Goal: Transaction & Acquisition: Purchase product/service

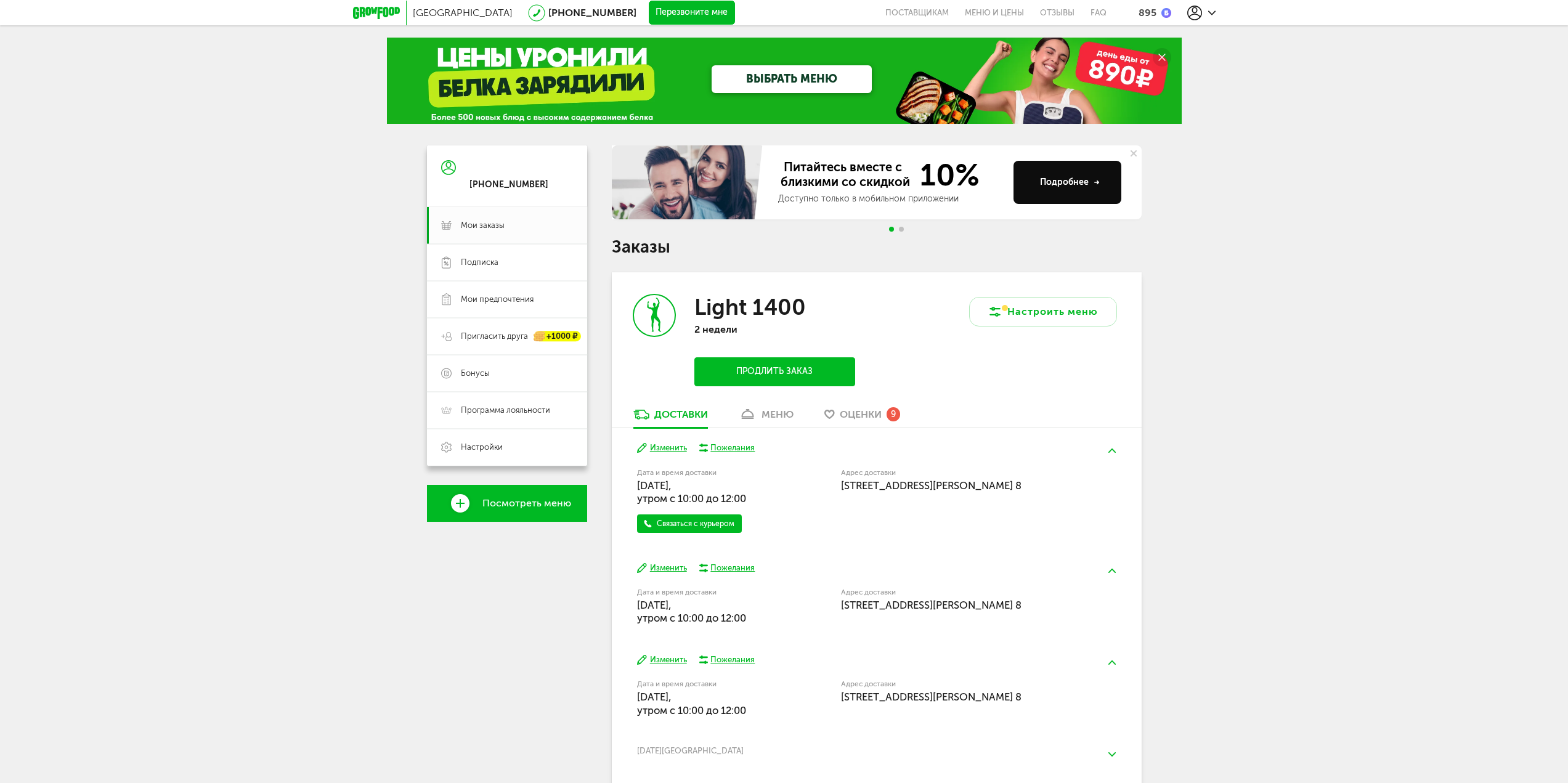
click at [753, 410] on icon at bounding box center [748, 414] width 18 height 11
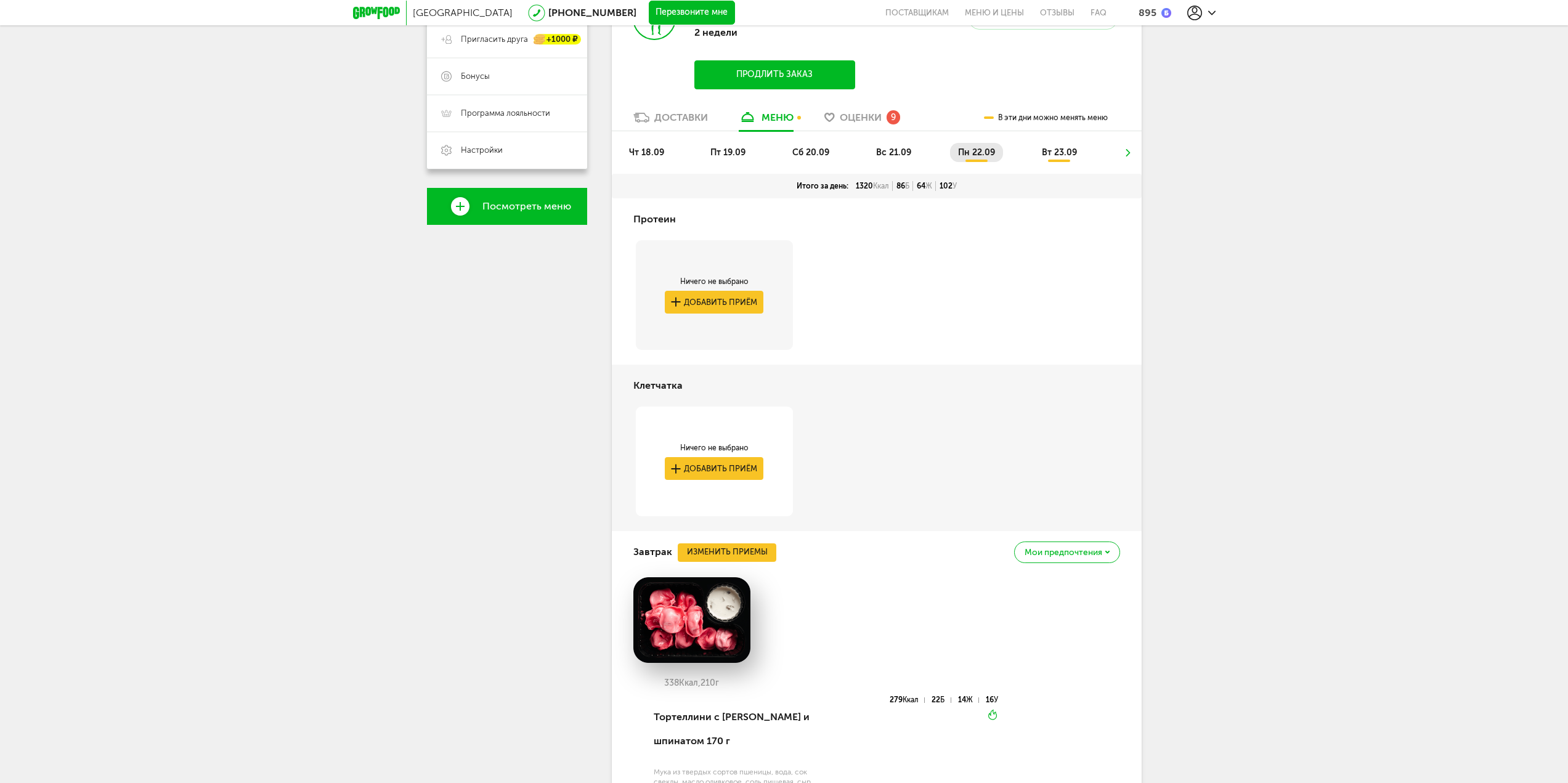
scroll to position [118, 0]
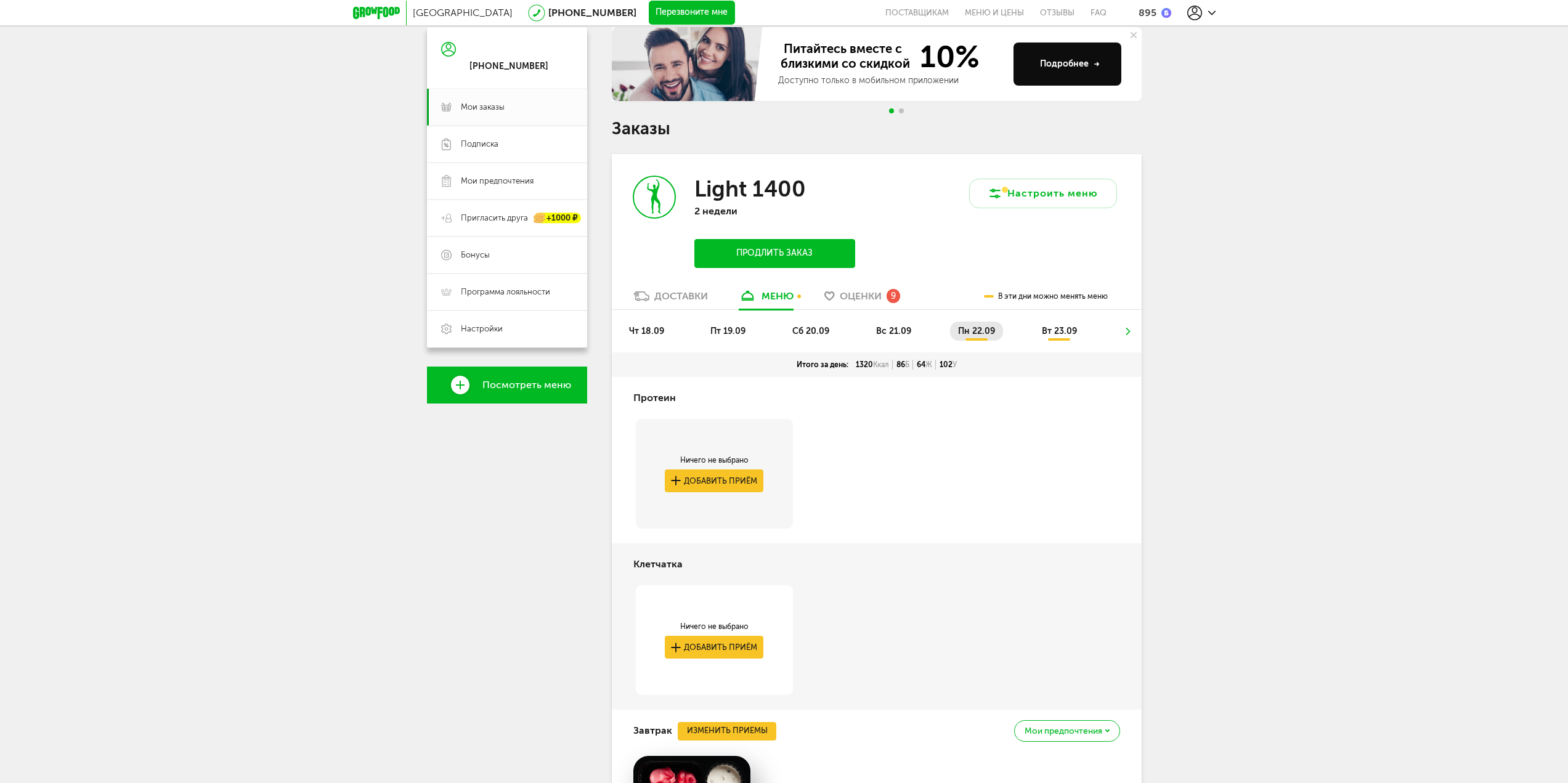
click at [646, 339] on li "чт 18.09" at bounding box center [647, 331] width 51 height 19
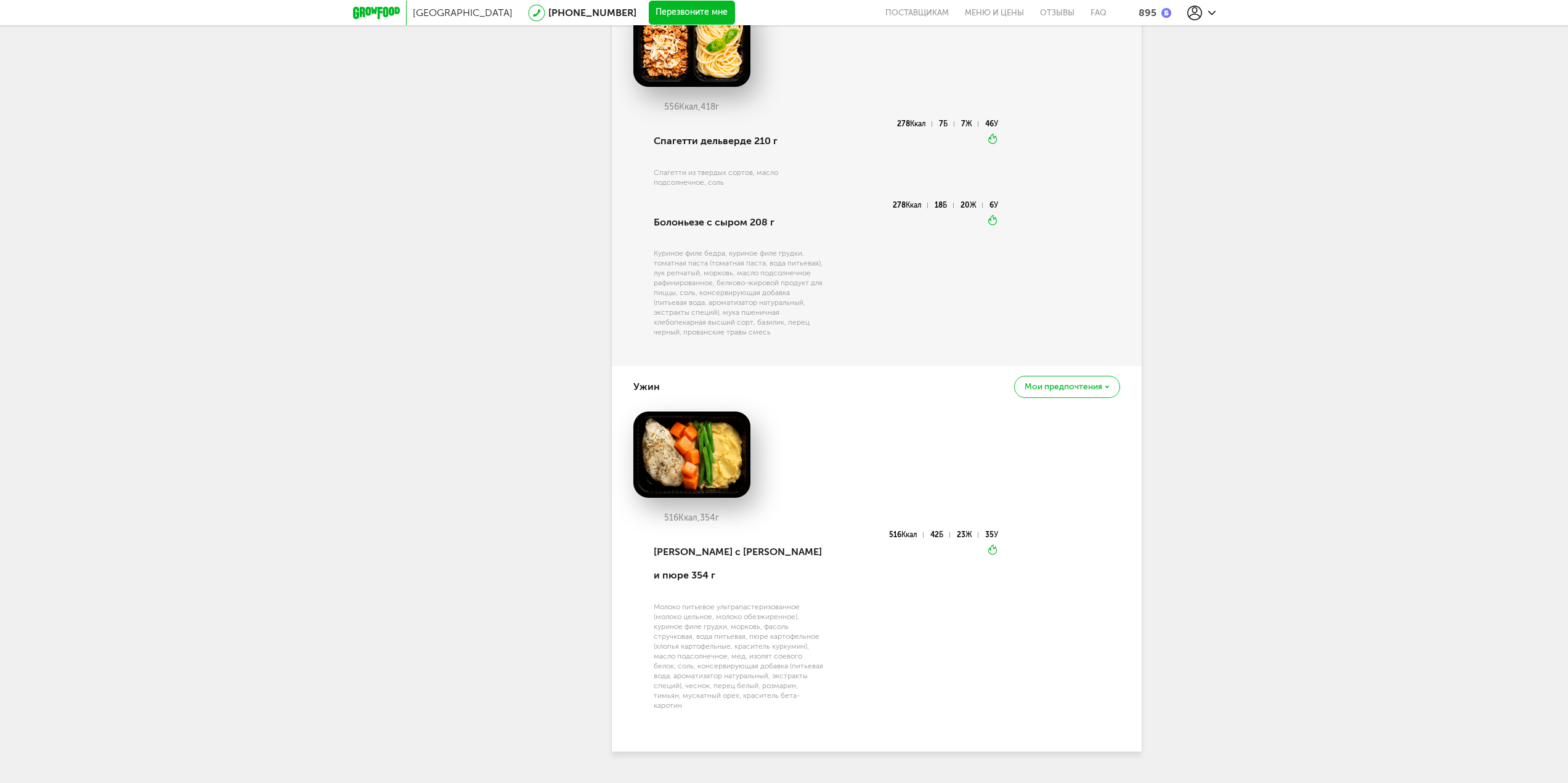
scroll to position [838, 0]
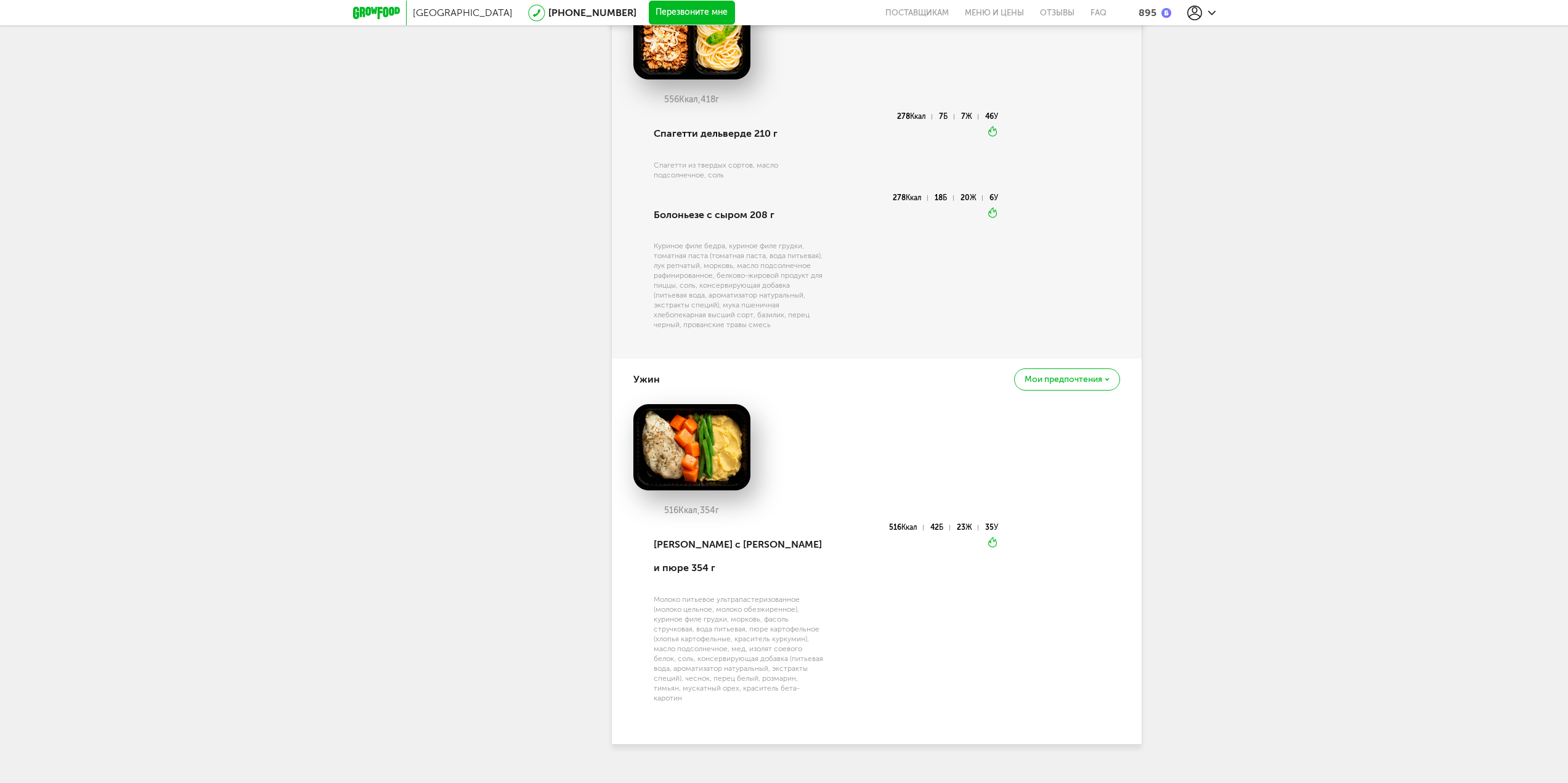
click at [1070, 387] on div "Мои предпочтения" at bounding box center [1067, 379] width 105 height 22
click at [1054, 401] on li "Добавить в стоп-лист Это блюдо будет заменено во всех будущих доставках" at bounding box center [1022, 423] width 176 height 61
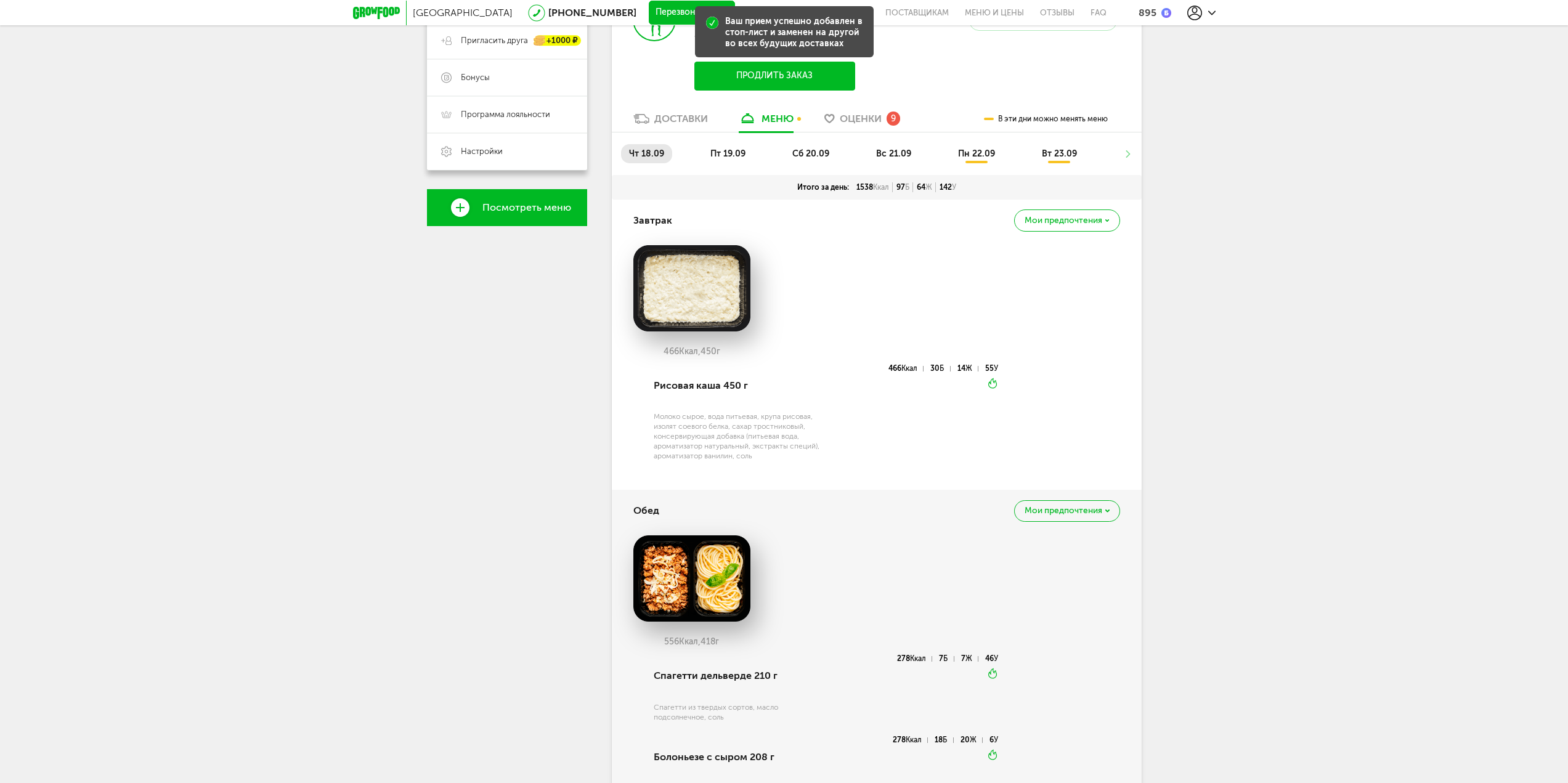
scroll to position [98, 0]
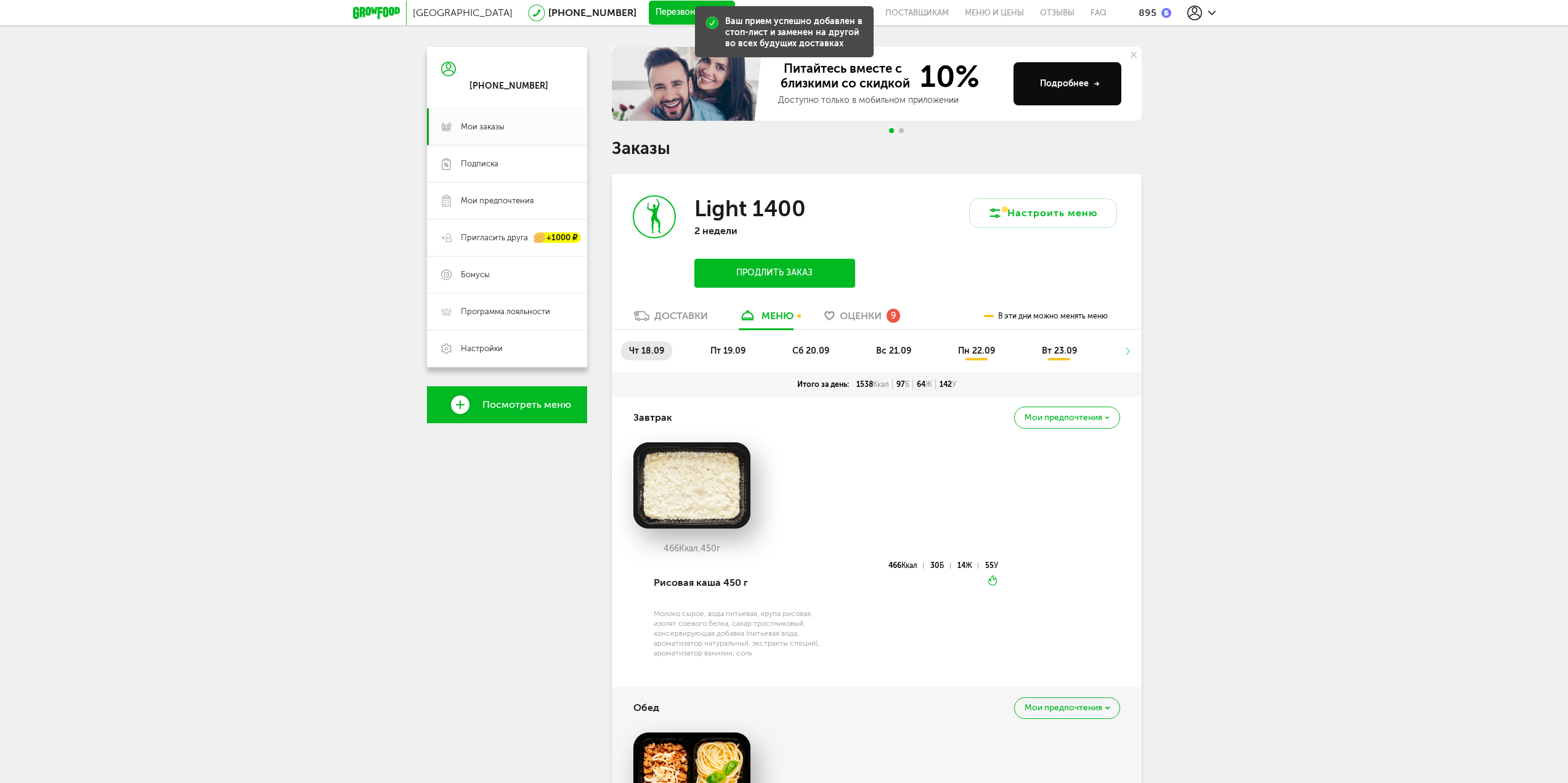
click at [744, 357] on li "пт 19.09" at bounding box center [728, 351] width 51 height 19
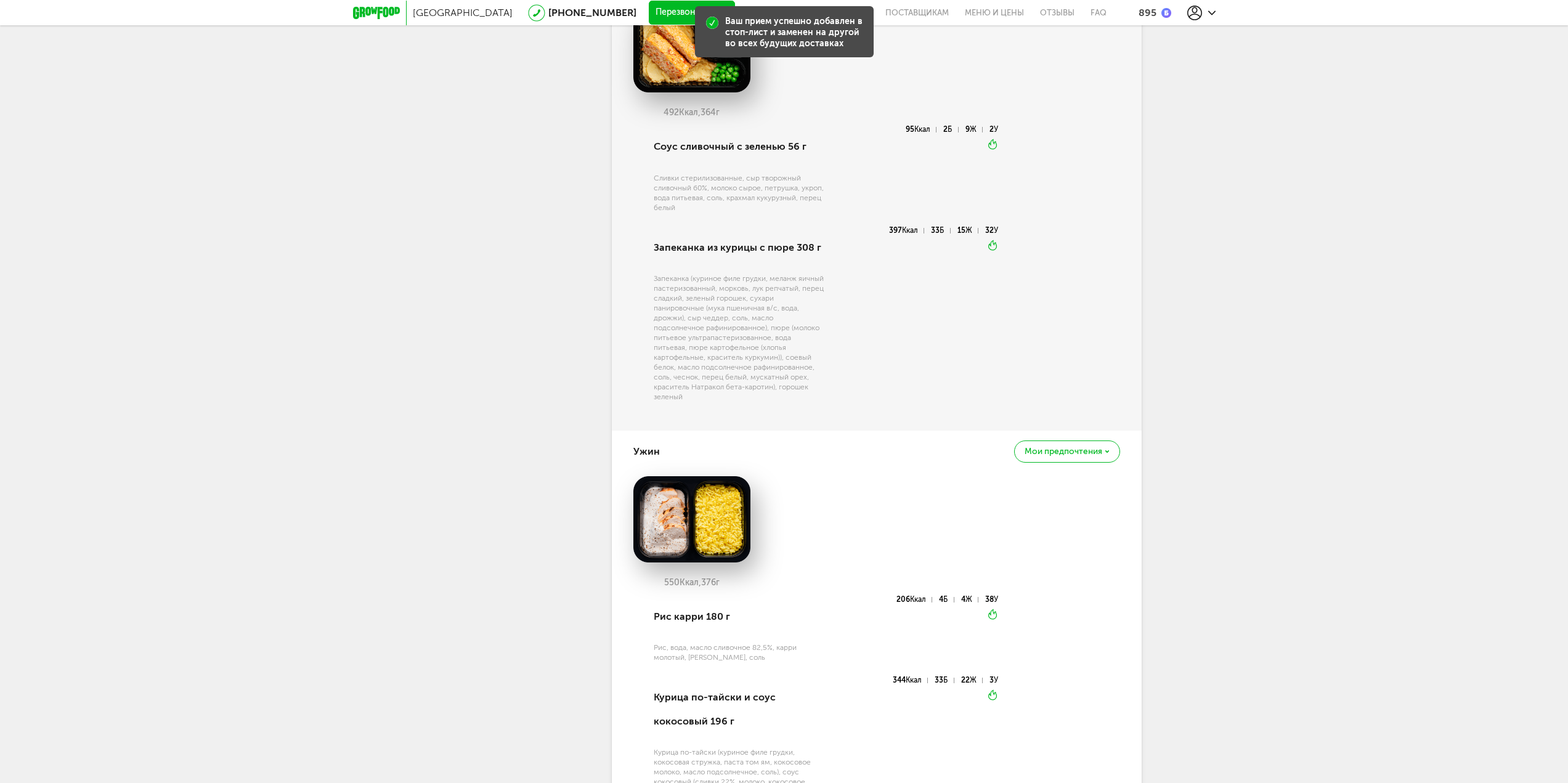
scroll to position [838, 0]
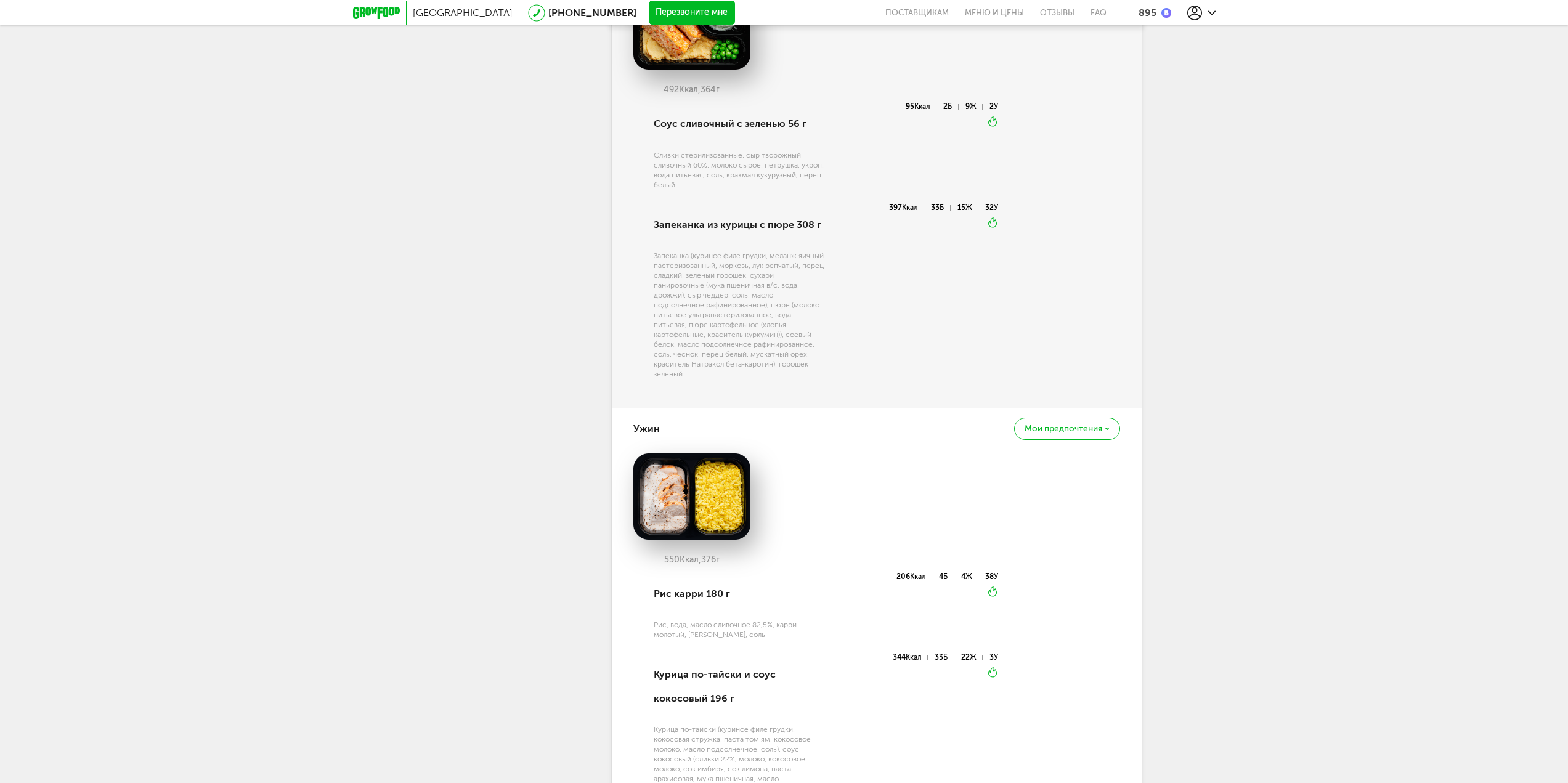
click at [1050, 425] on span "Мои предпочтения" at bounding box center [1064, 428] width 78 height 9
click at [1057, 452] on span "Добавить в стоп-лист" at bounding box center [1015, 457] width 106 height 11
click at [1234, 380] on div "Санкт-Петербург 8 (800) 555-21-78 Перезвоните мне поставщикам Меню и цены Отзыв…" at bounding box center [784, 30] width 1568 height 1736
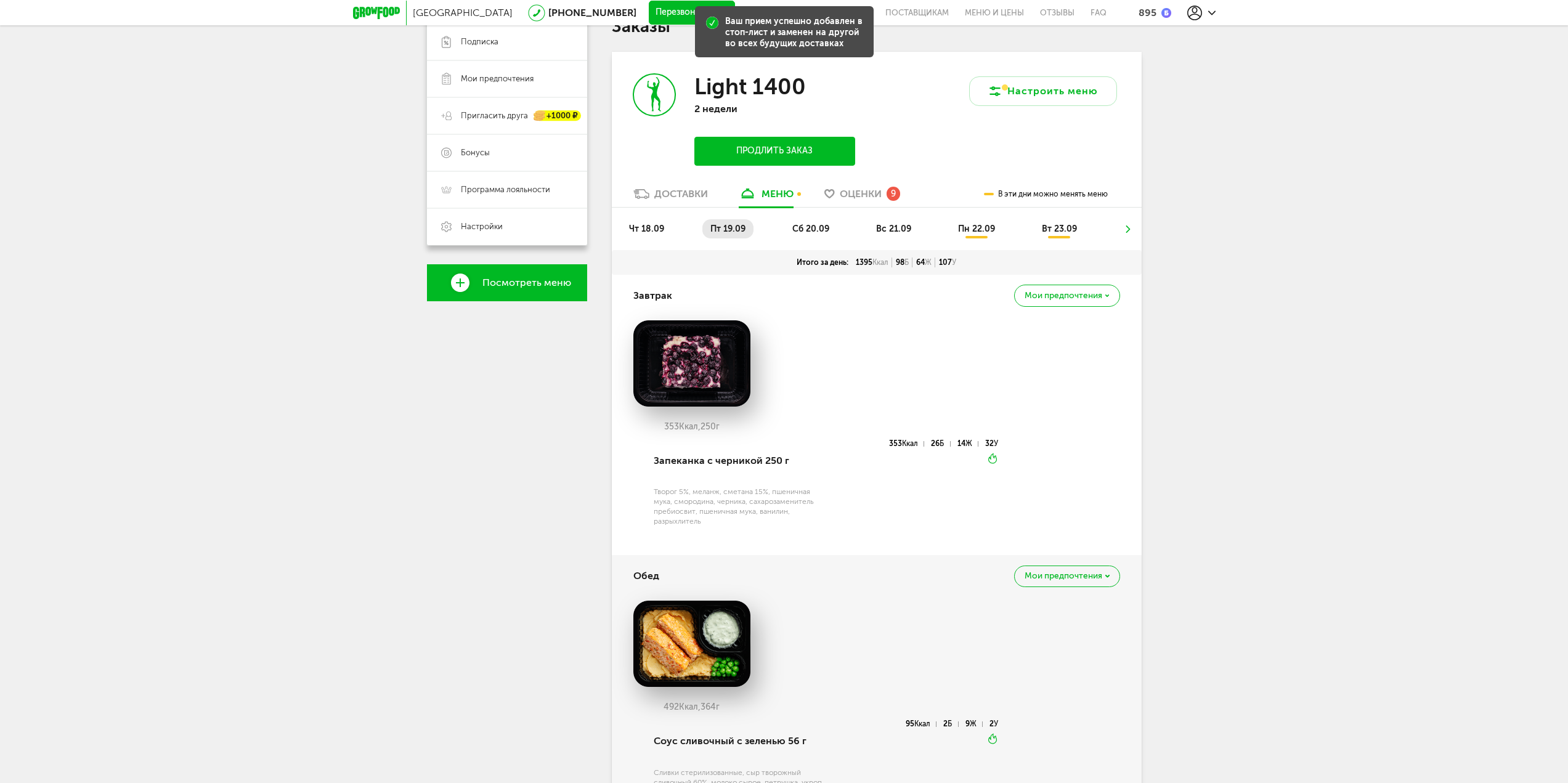
scroll to position [0, 0]
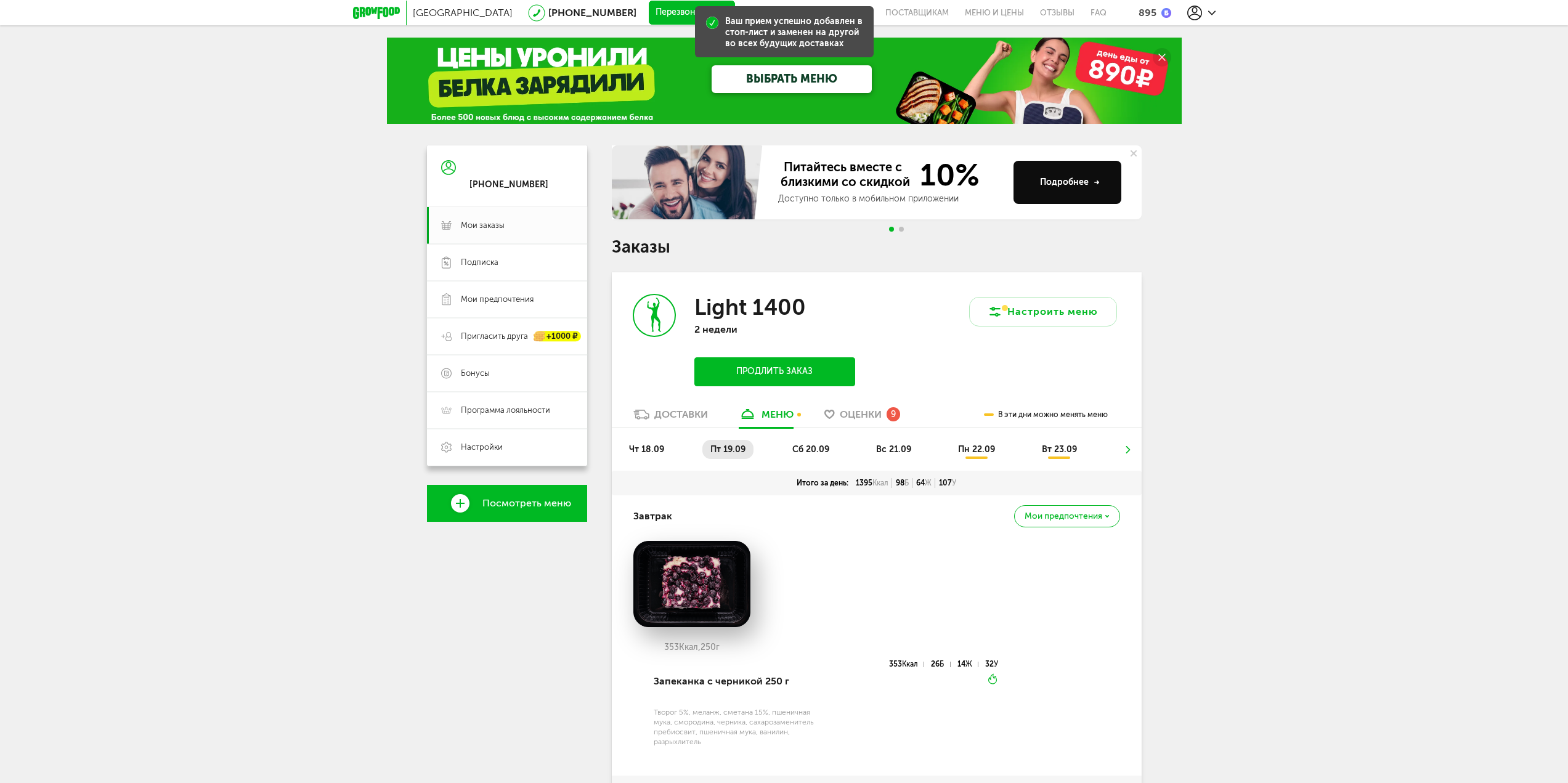
click at [866, 411] on span "Оценки" at bounding box center [861, 415] width 42 height 12
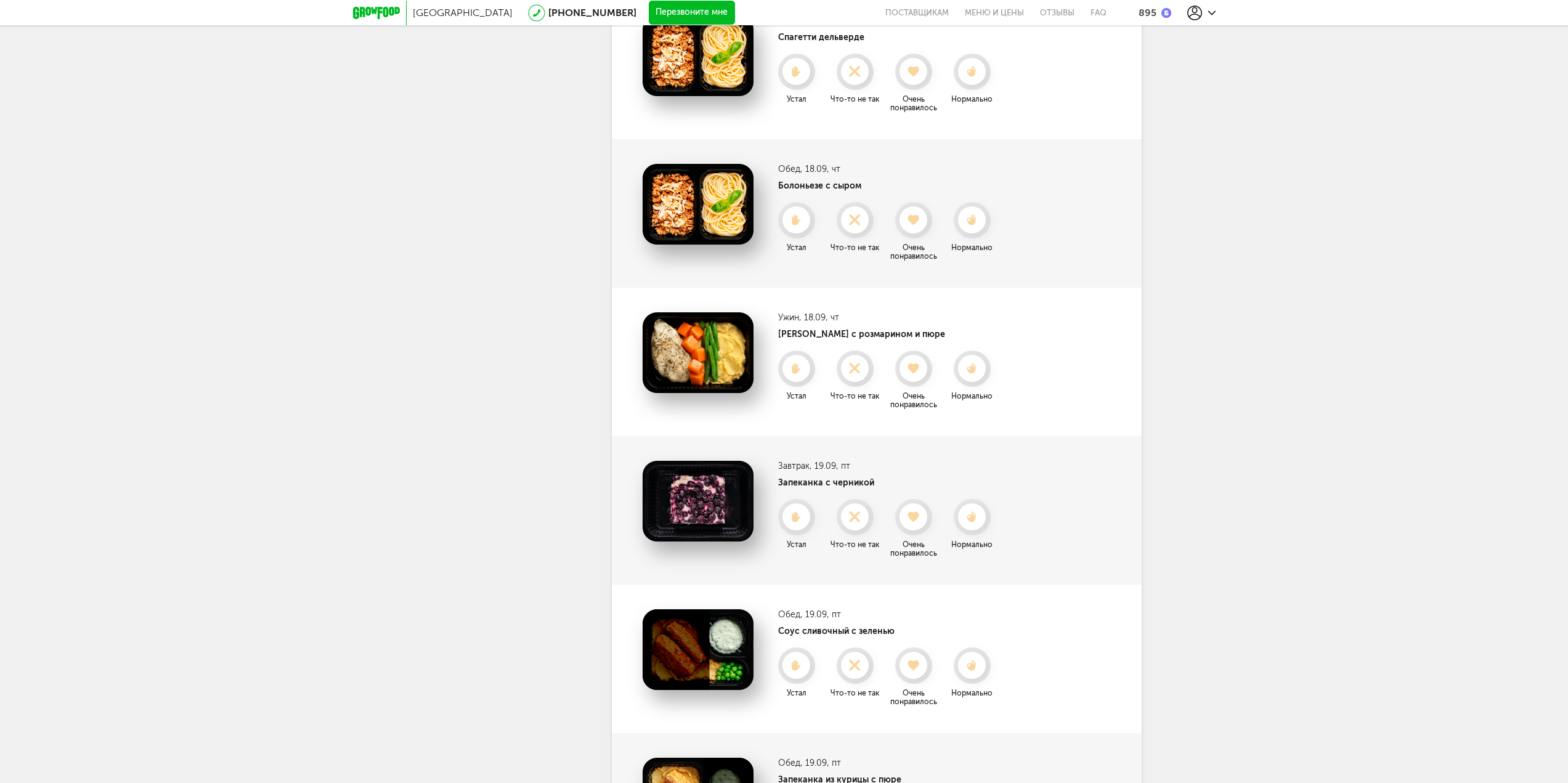
scroll to position [617, 0]
click at [845, 377] on div at bounding box center [855, 367] width 33 height 33
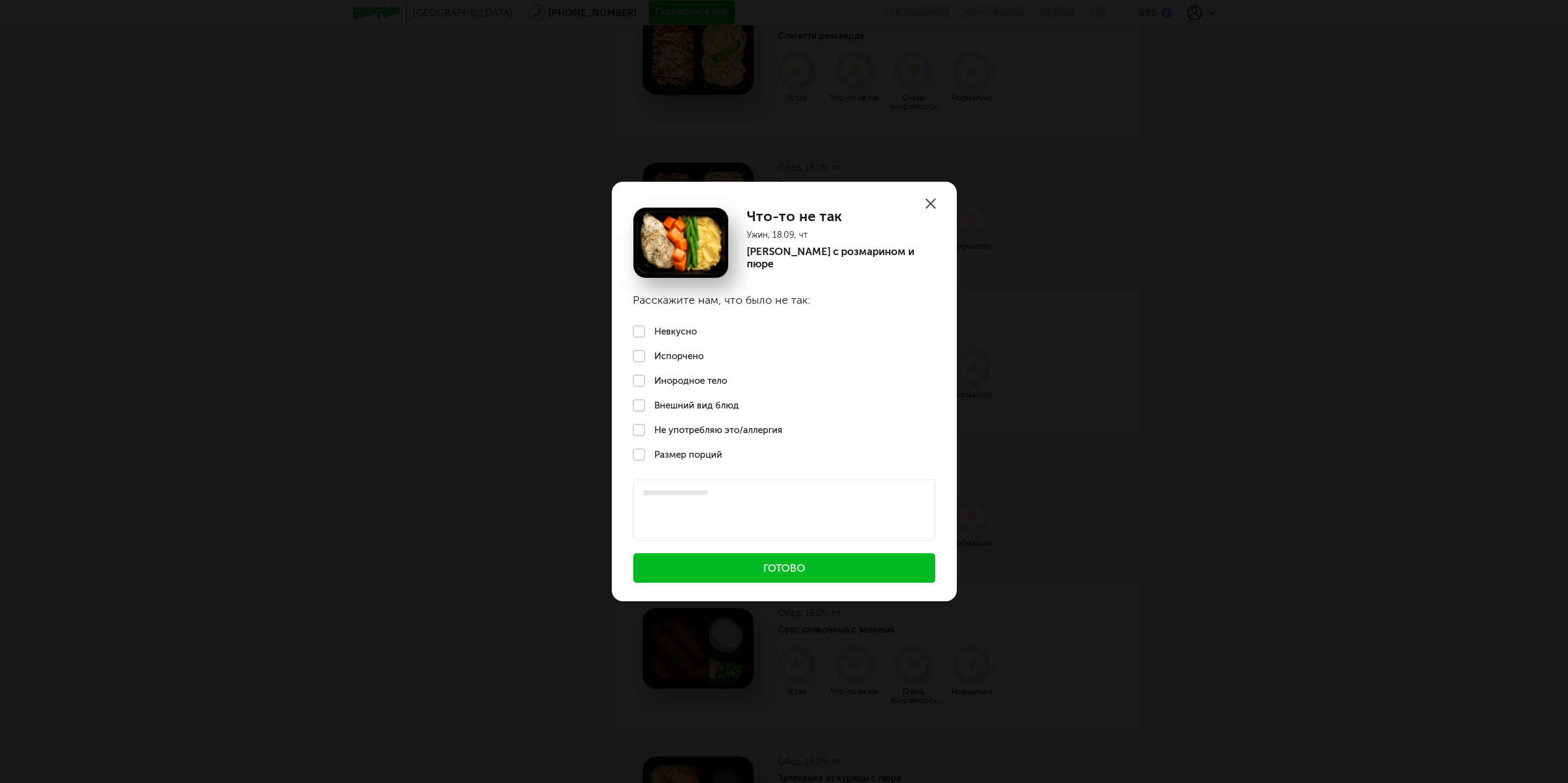
click at [663, 335] on label "Невкусно" at bounding box center [784, 331] width 345 height 25
click at [658, 360] on label "Испорчено" at bounding box center [784, 356] width 345 height 25
click at [673, 383] on label "Инородное тело" at bounding box center [784, 380] width 345 height 25
click at [827, 254] on p "Курица с розмарином и пюре" at bounding box center [840, 257] width 188 height 25
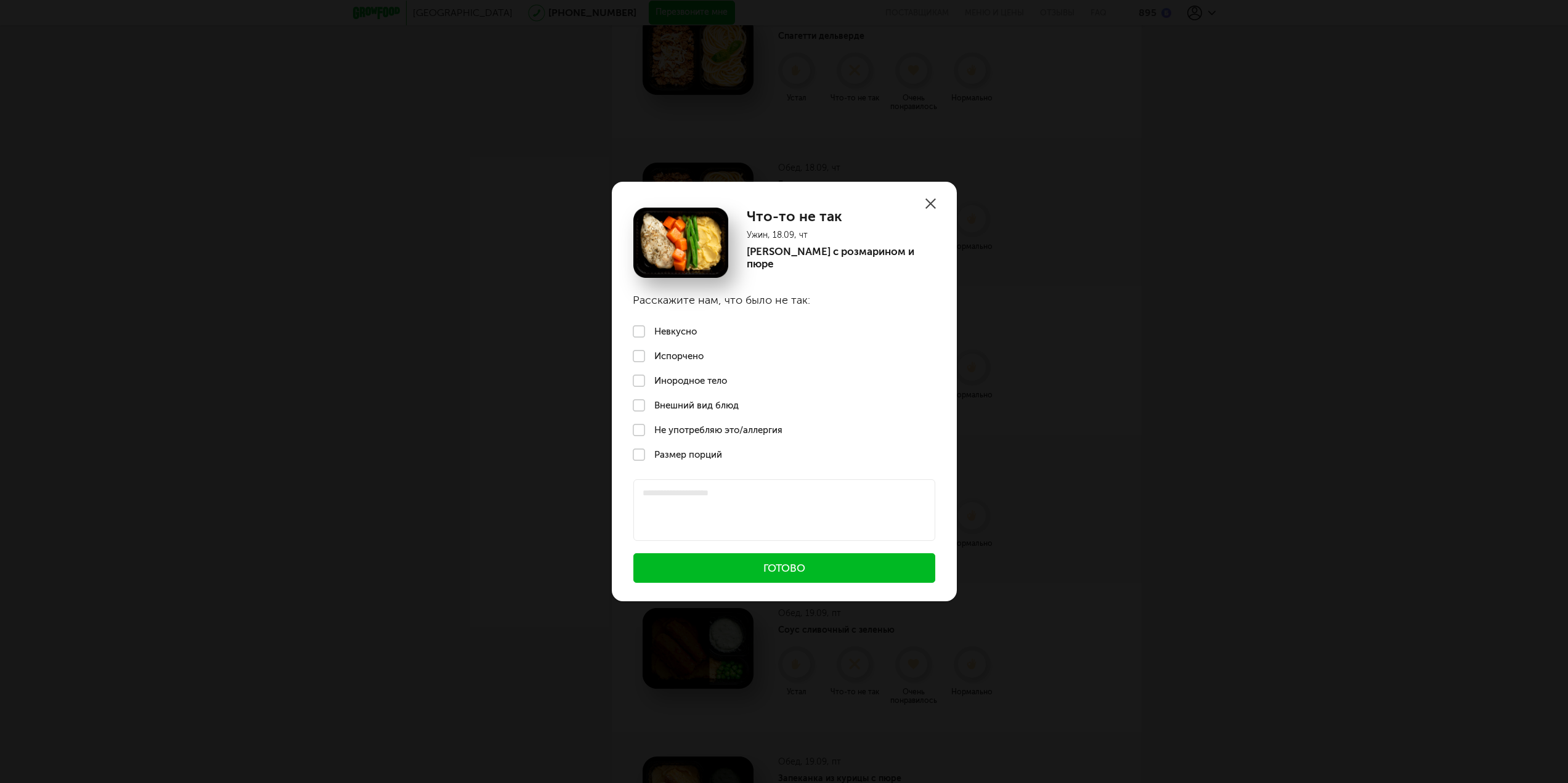
click at [817, 567] on button "Готово" at bounding box center [784, 568] width 302 height 30
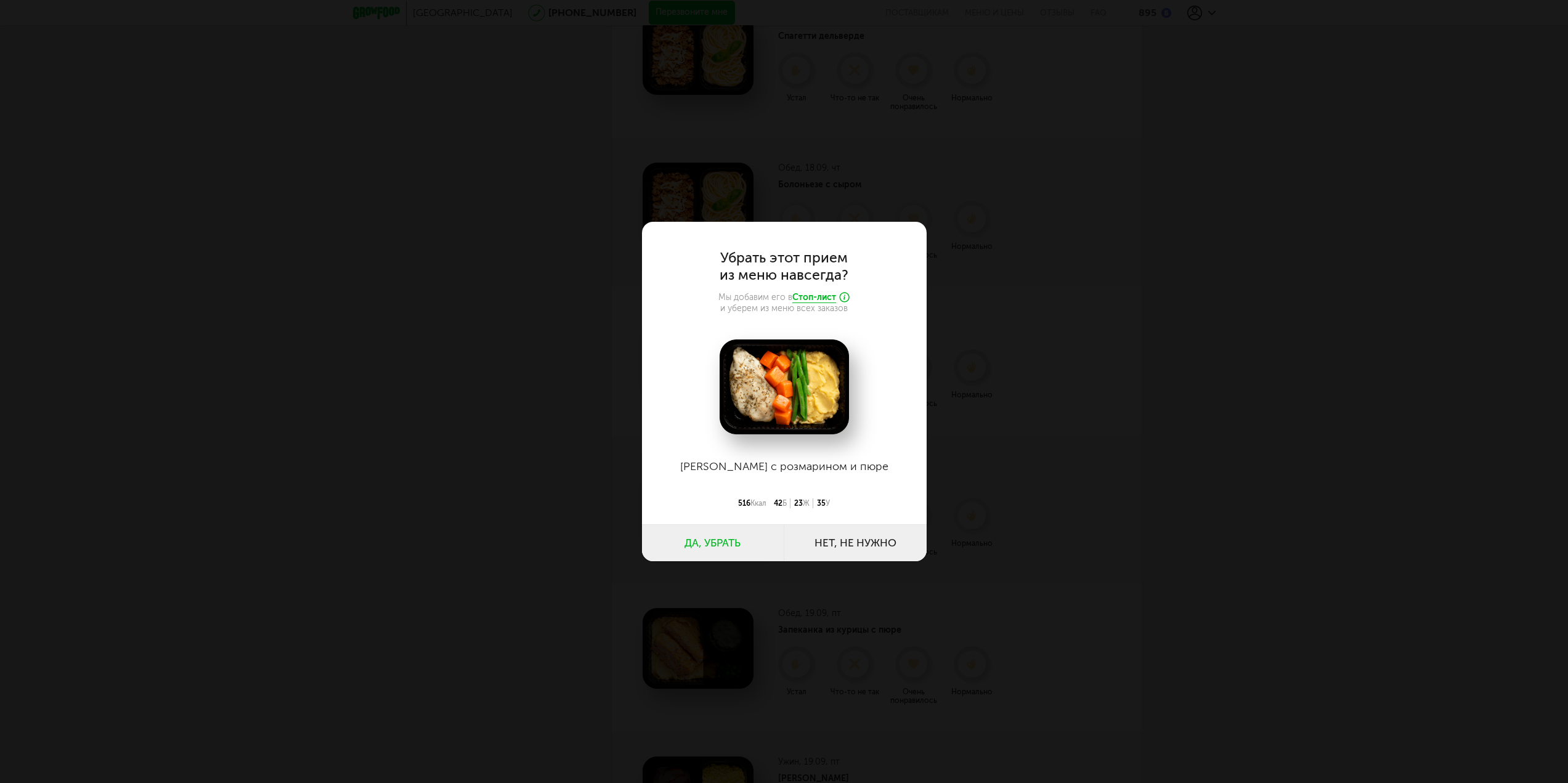
click at [704, 549] on button "Да, убрать" at bounding box center [713, 543] width 143 height 37
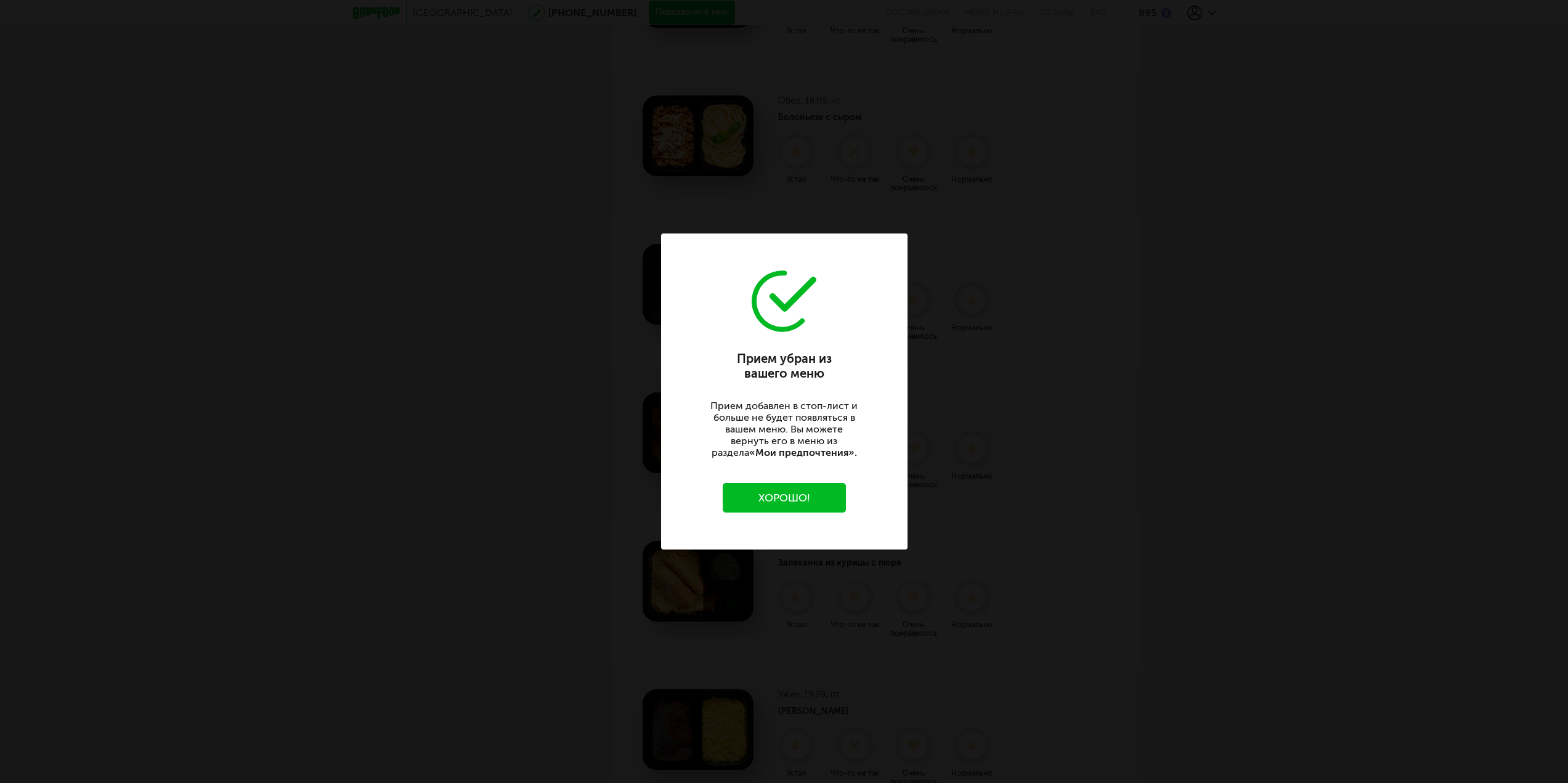
scroll to position [740, 0]
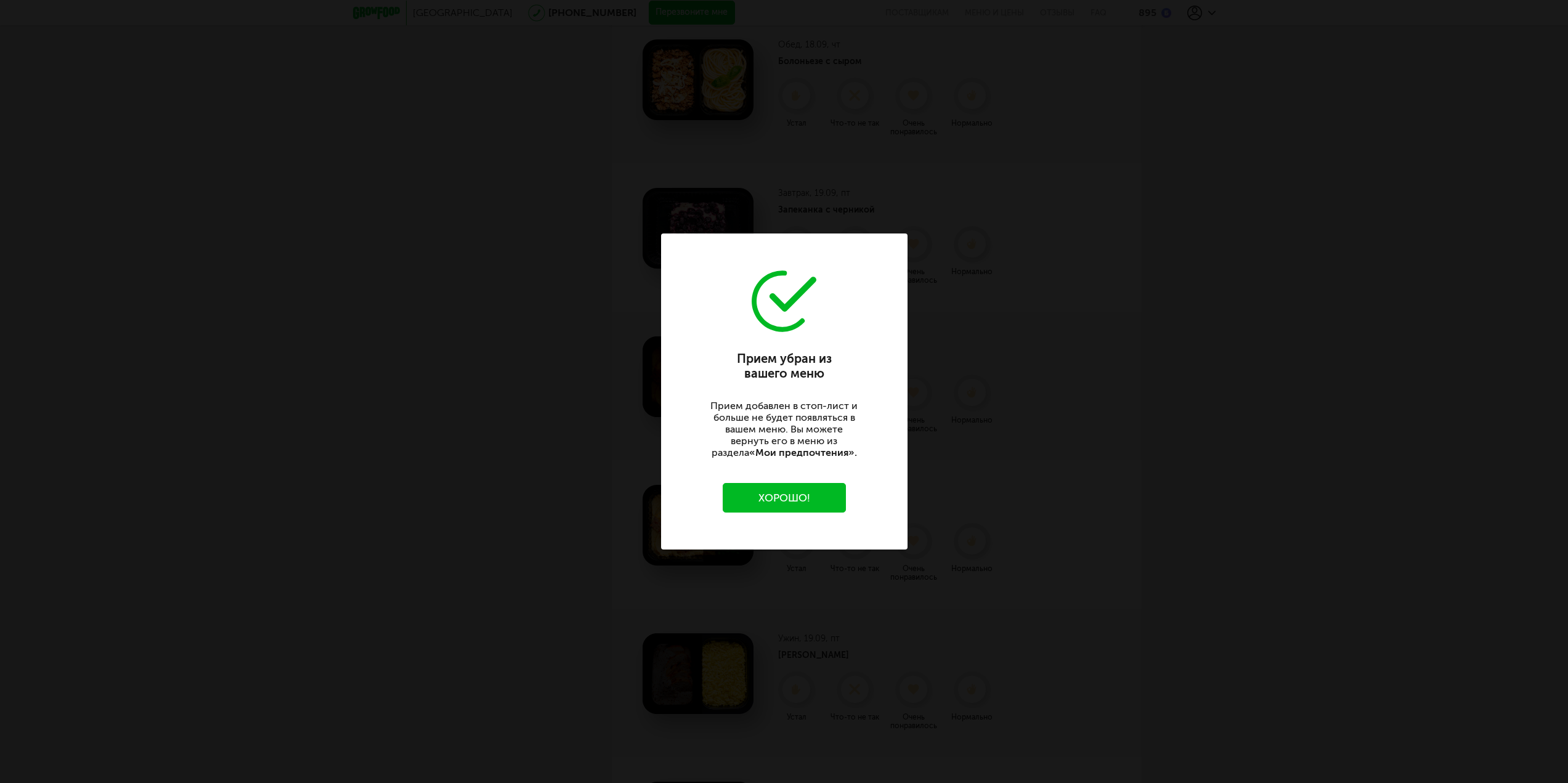
click at [789, 495] on button "Хорошо!" at bounding box center [784, 498] width 123 height 30
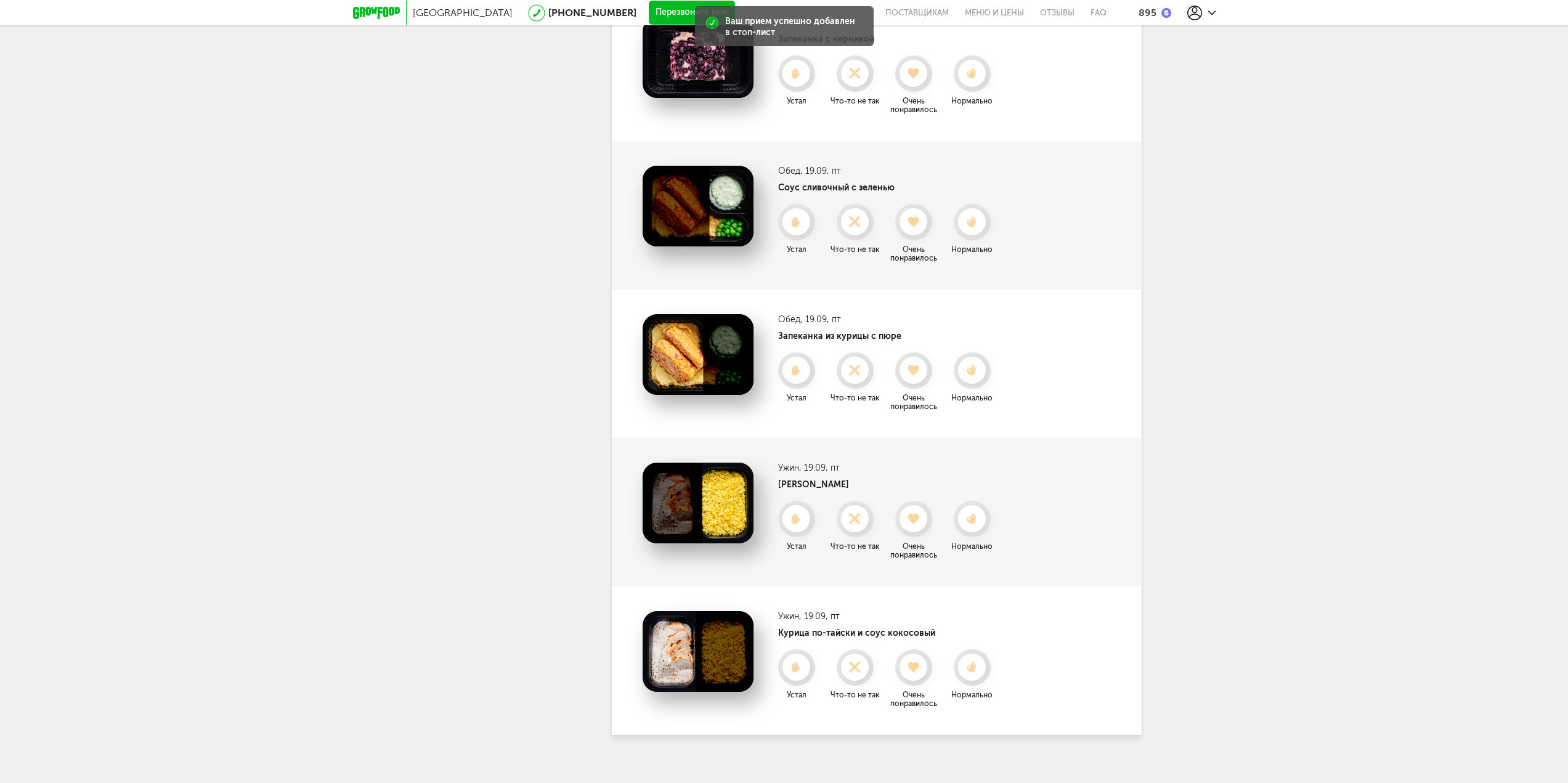
scroll to position [925, 0]
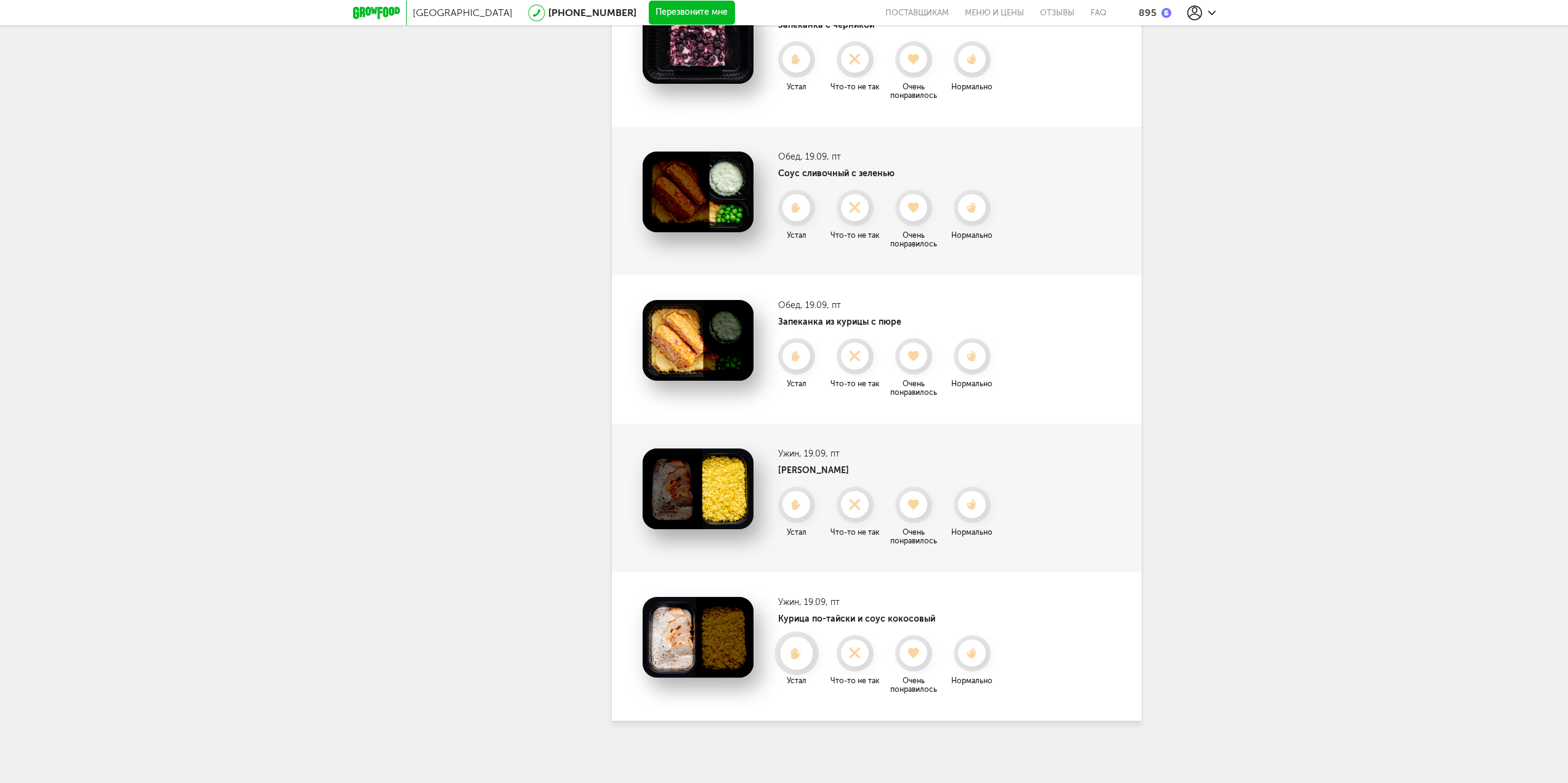
click at [798, 655] on use at bounding box center [796, 653] width 11 height 13
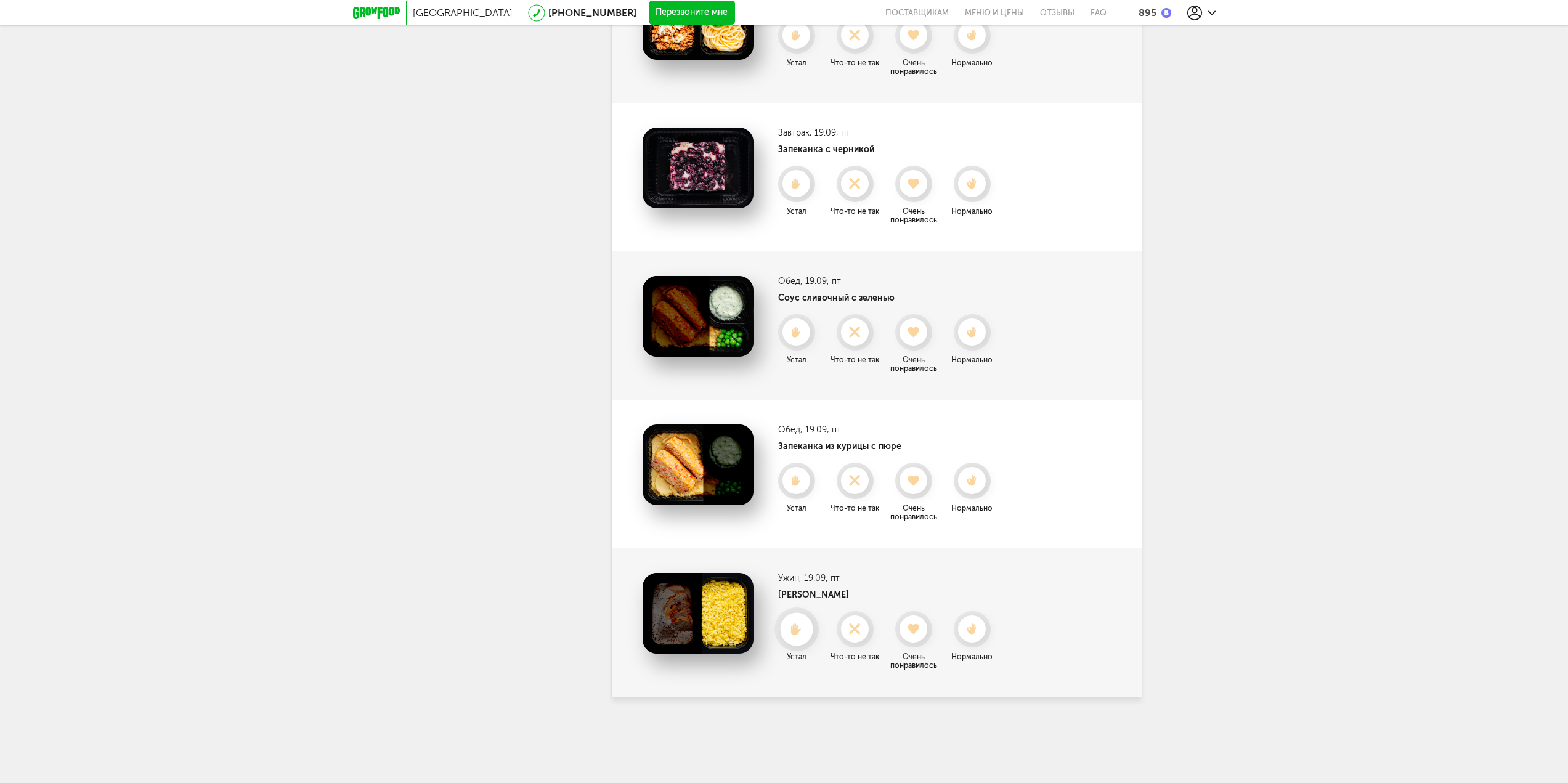
scroll to position [776, 0]
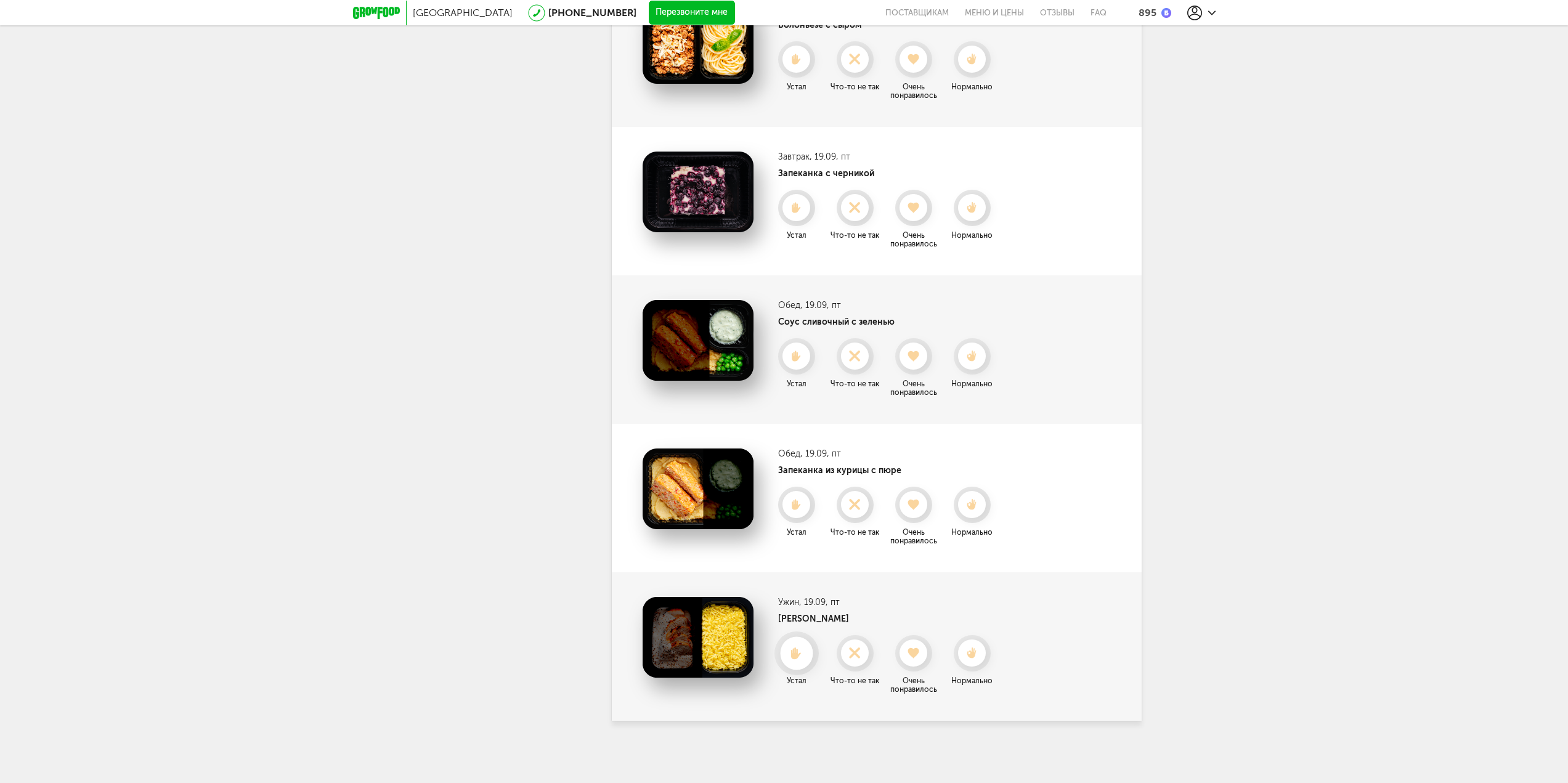
click at [801, 658] on icon at bounding box center [796, 654] width 33 height 14
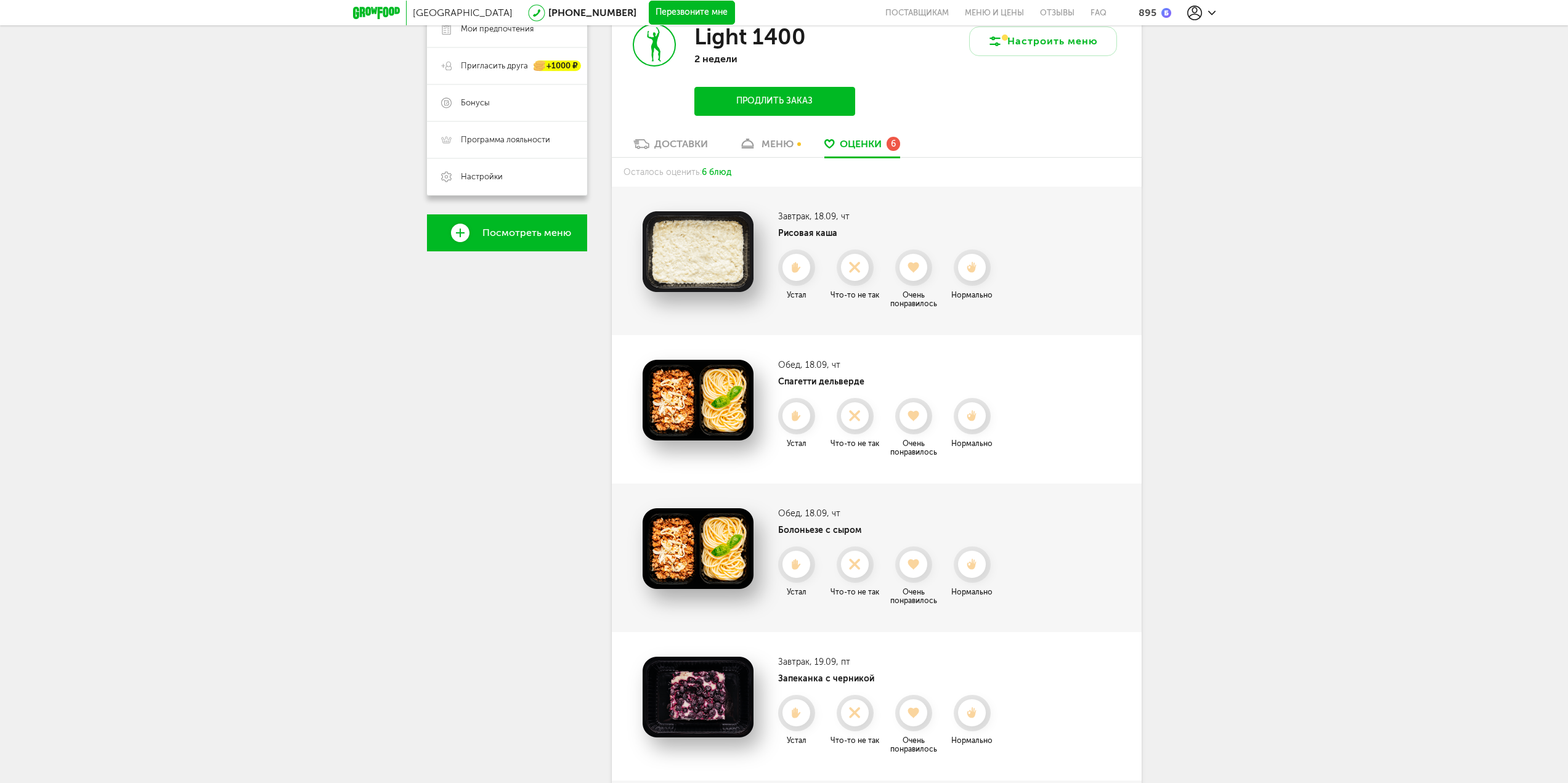
scroll to position [0, 0]
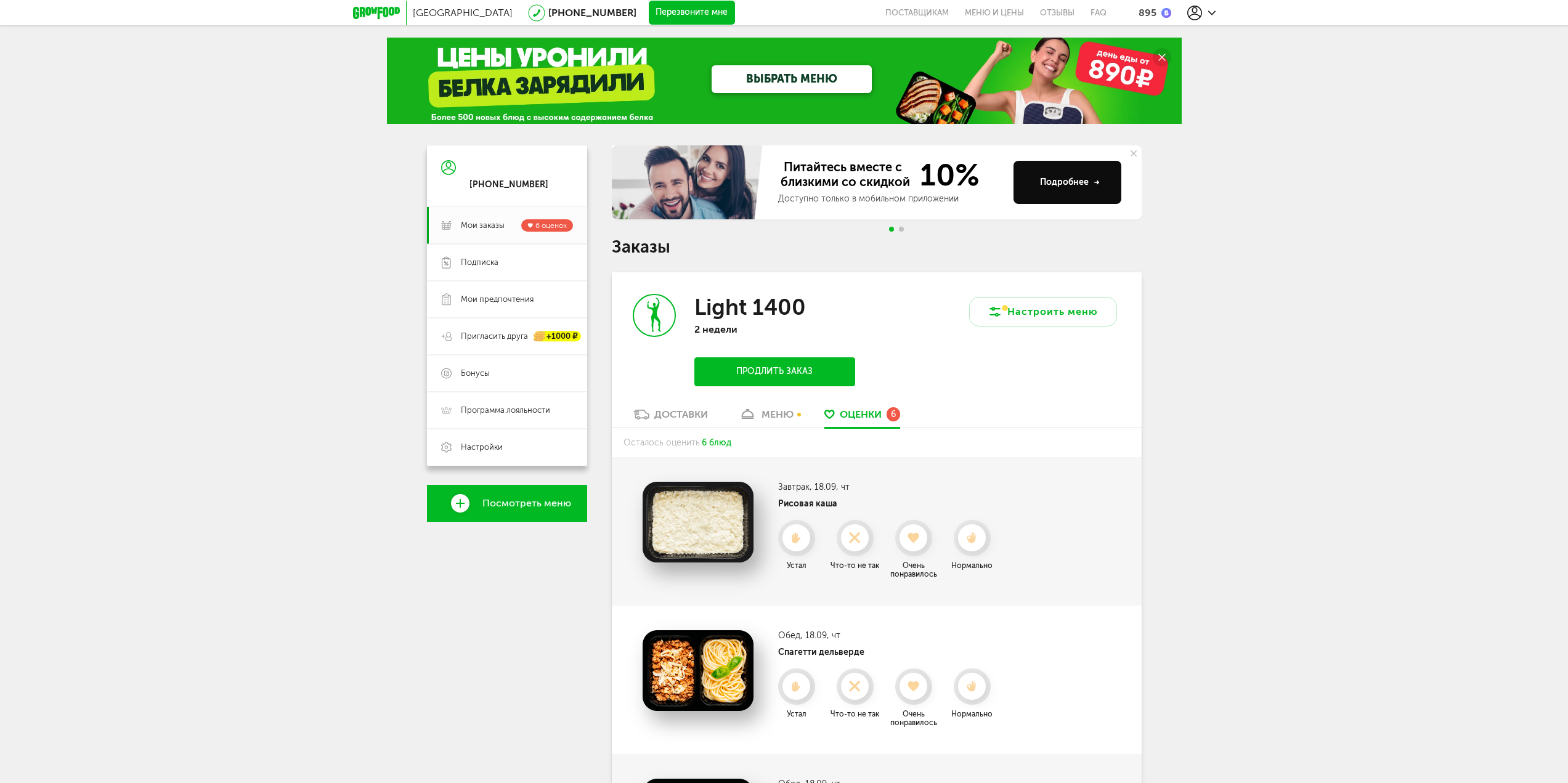
click at [717, 413] on div "Доставки меню Оценки 6" at bounding box center [877, 418] width 530 height 21
click at [753, 412] on icon at bounding box center [748, 414] width 18 height 11
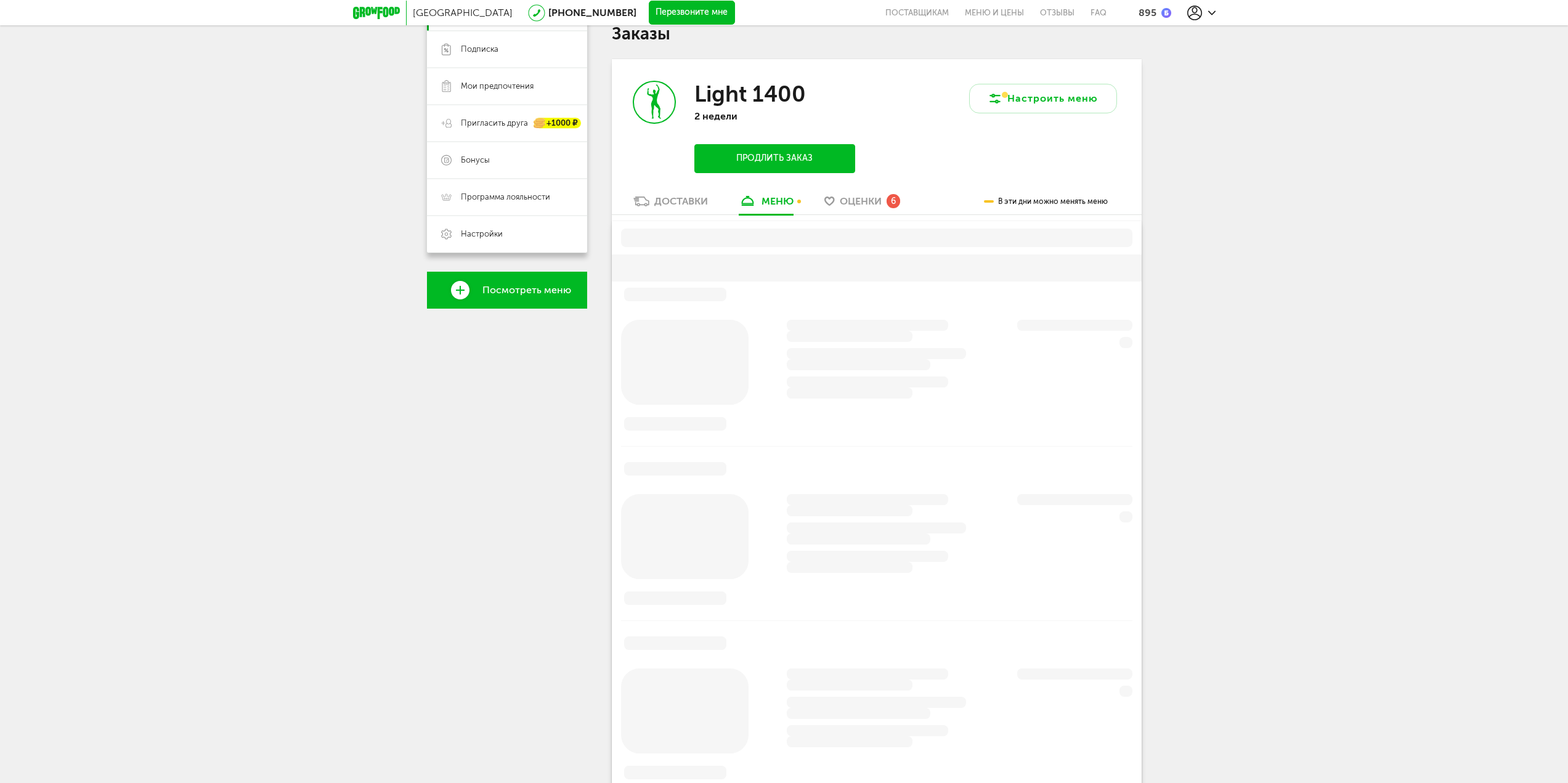
scroll to position [241, 0]
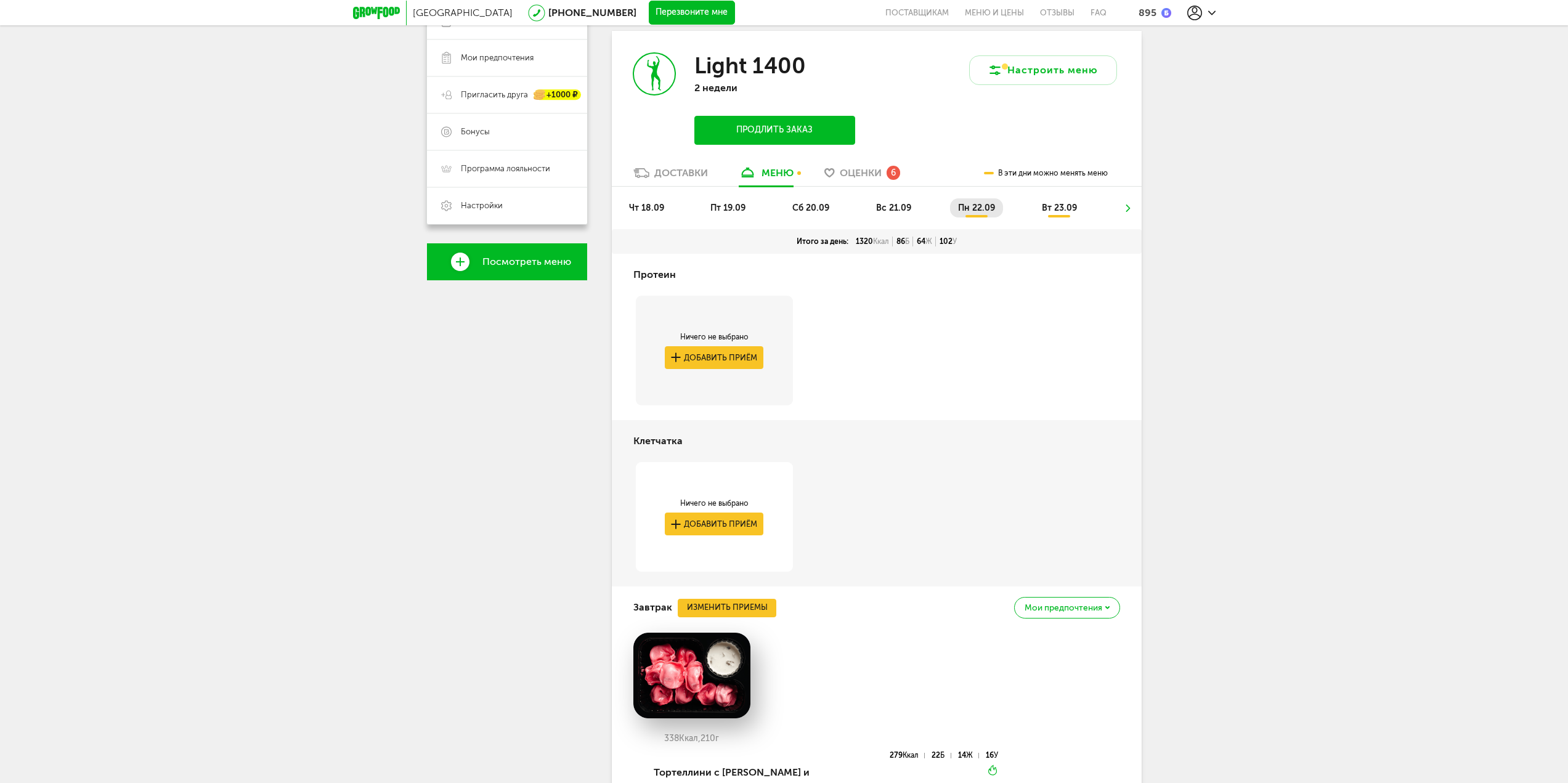
click at [717, 200] on li "пт 19.09" at bounding box center [728, 207] width 51 height 19
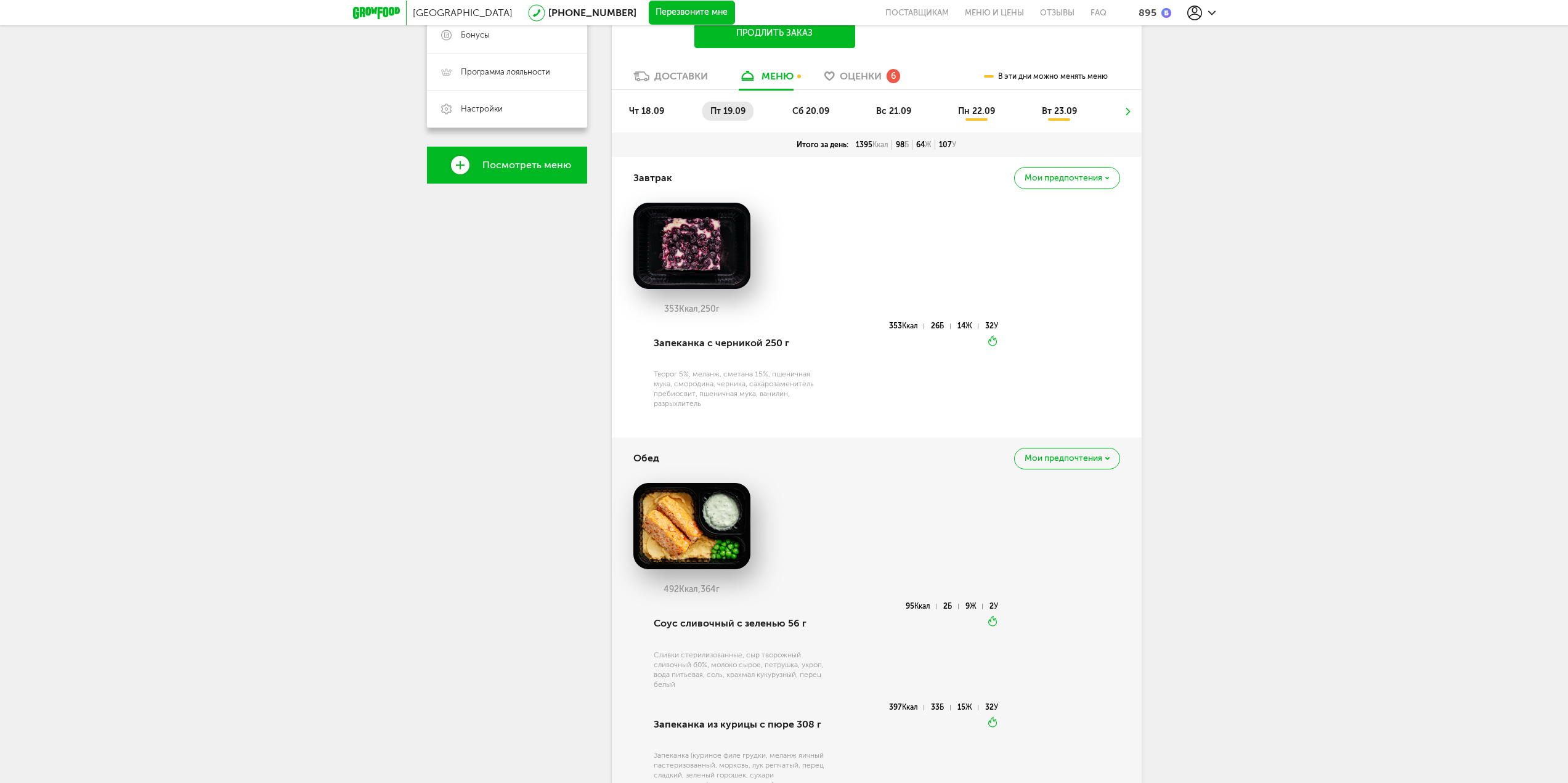
scroll to position [152, 0]
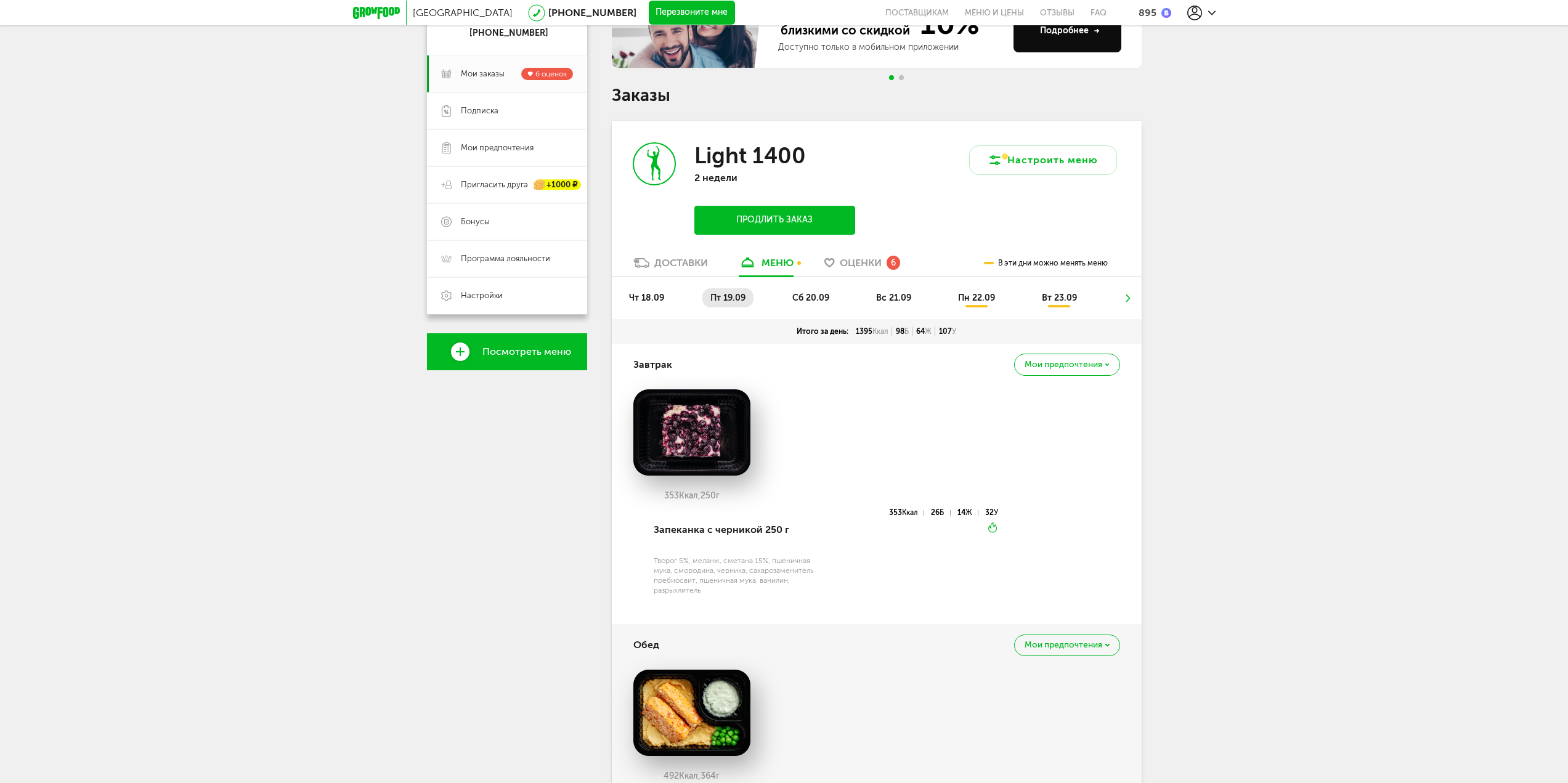
click at [881, 297] on span "вс 21.09" at bounding box center [894, 297] width 35 height 11
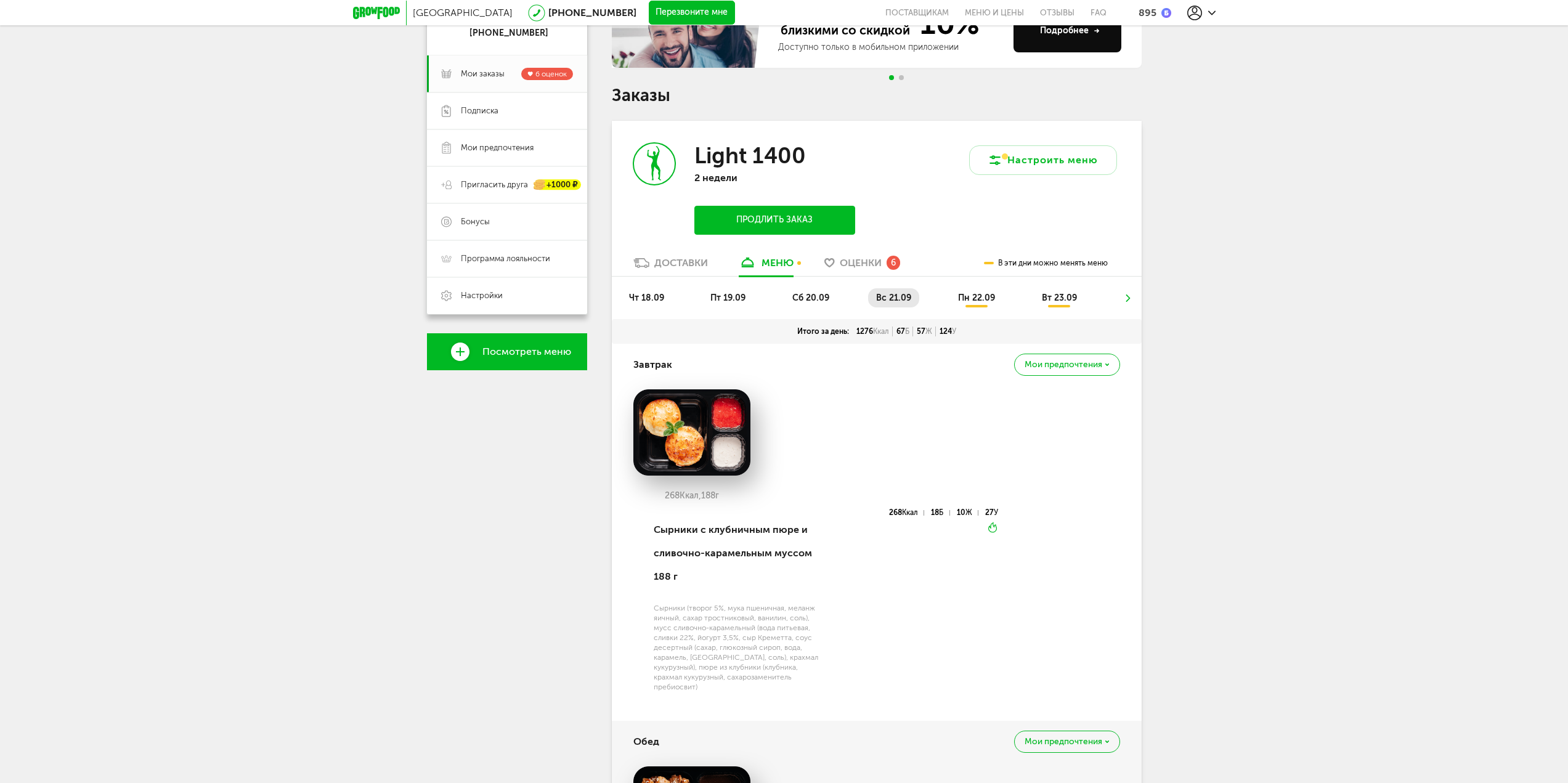
click at [831, 297] on li "сб 20.09" at bounding box center [812, 297] width 53 height 19
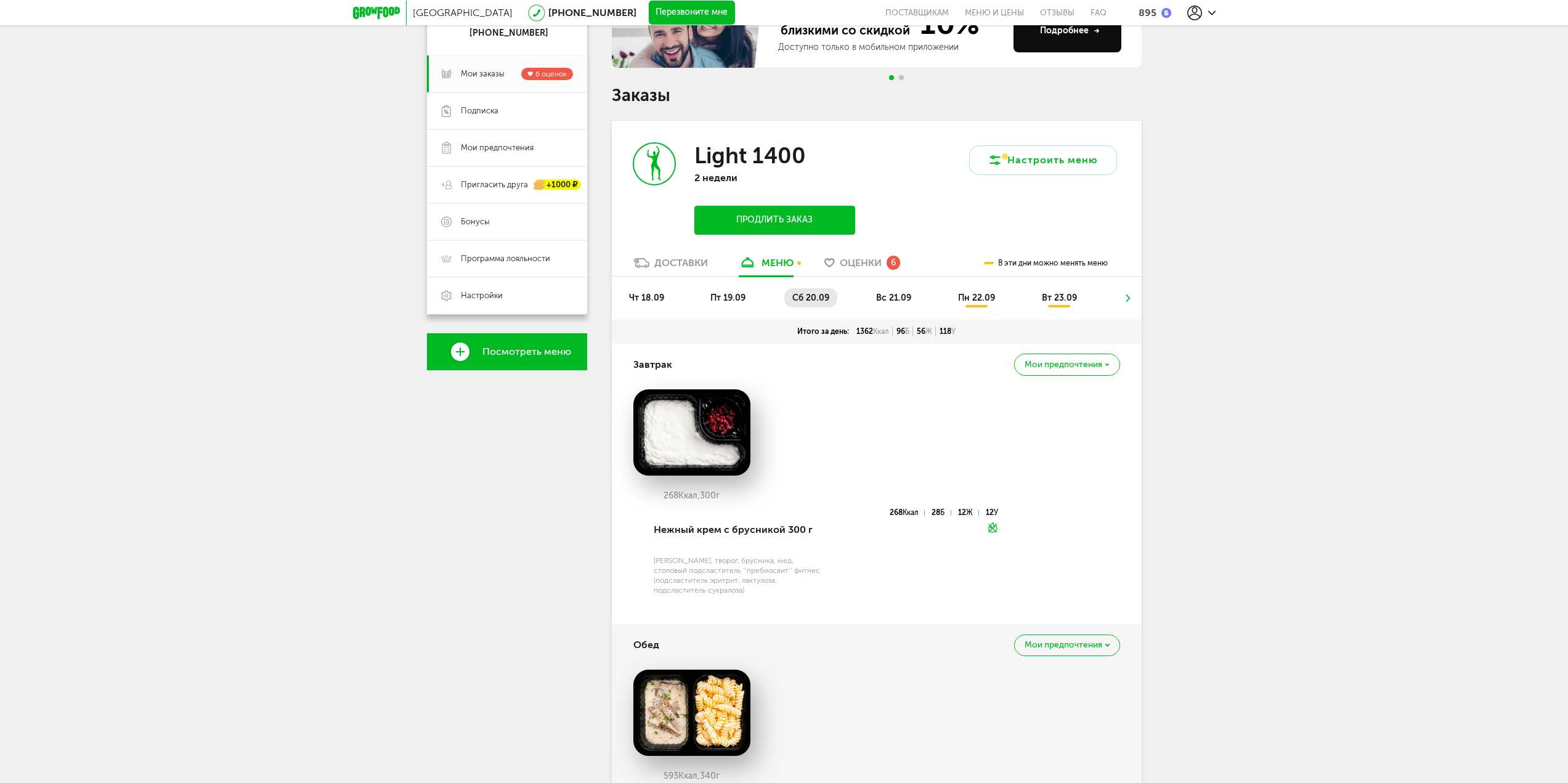
click at [896, 301] on span "вс 21.09" at bounding box center [894, 297] width 35 height 11
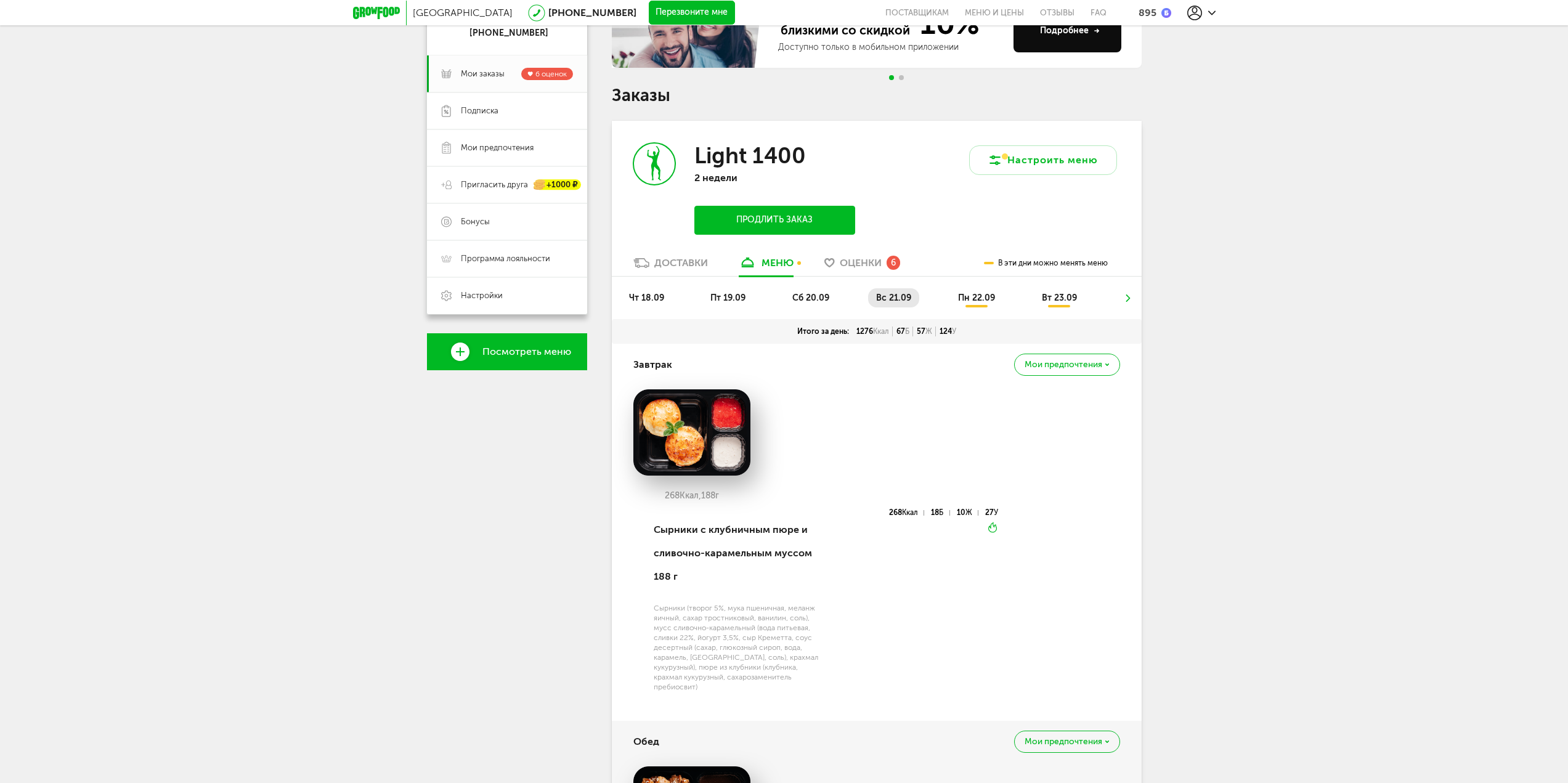
click at [954, 310] on ul "чт 18.09 пт 19.09 сб 20.09 вс 21.09 пн 22.09 вт 23.09" at bounding box center [877, 303] width 511 height 31
click at [961, 305] on li "пн 22.09" at bounding box center [977, 297] width 53 height 19
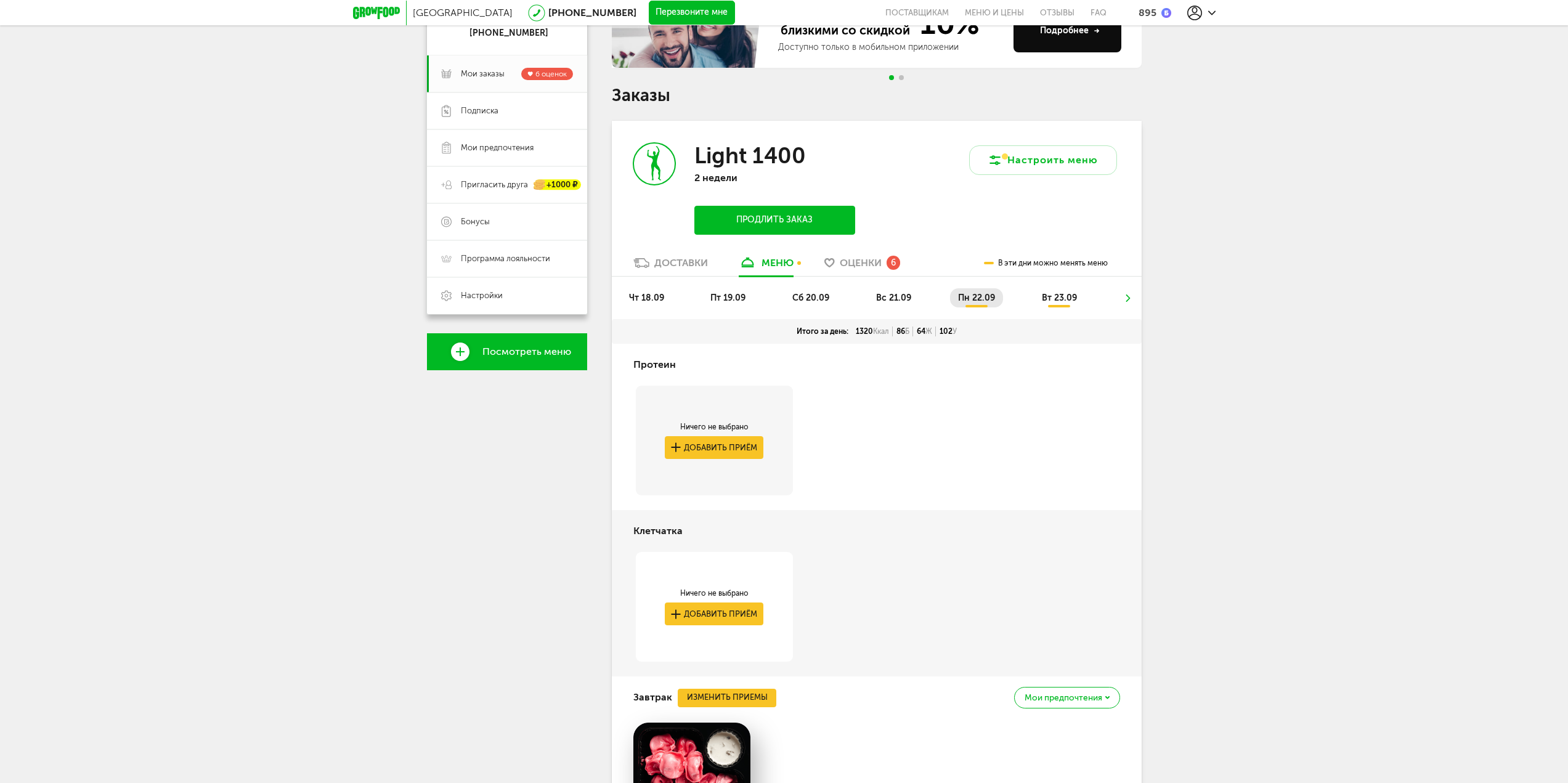
click at [1138, 308] on div "чт 18.09 пт 19.09 сб 20.09 вс 21.09 пн 22.09 вт 23.09" at bounding box center [877, 297] width 530 height 42
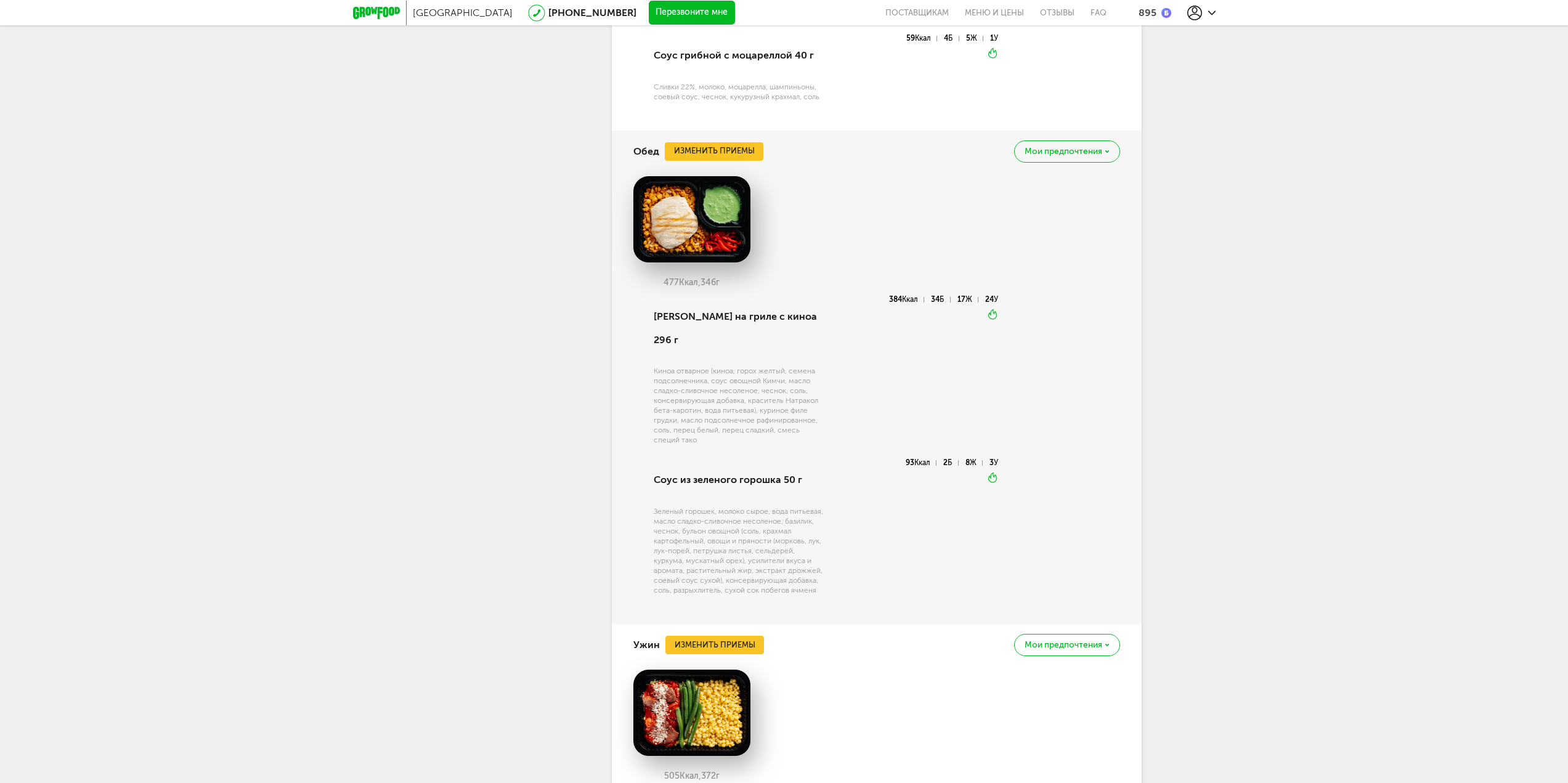
scroll to position [1077, 0]
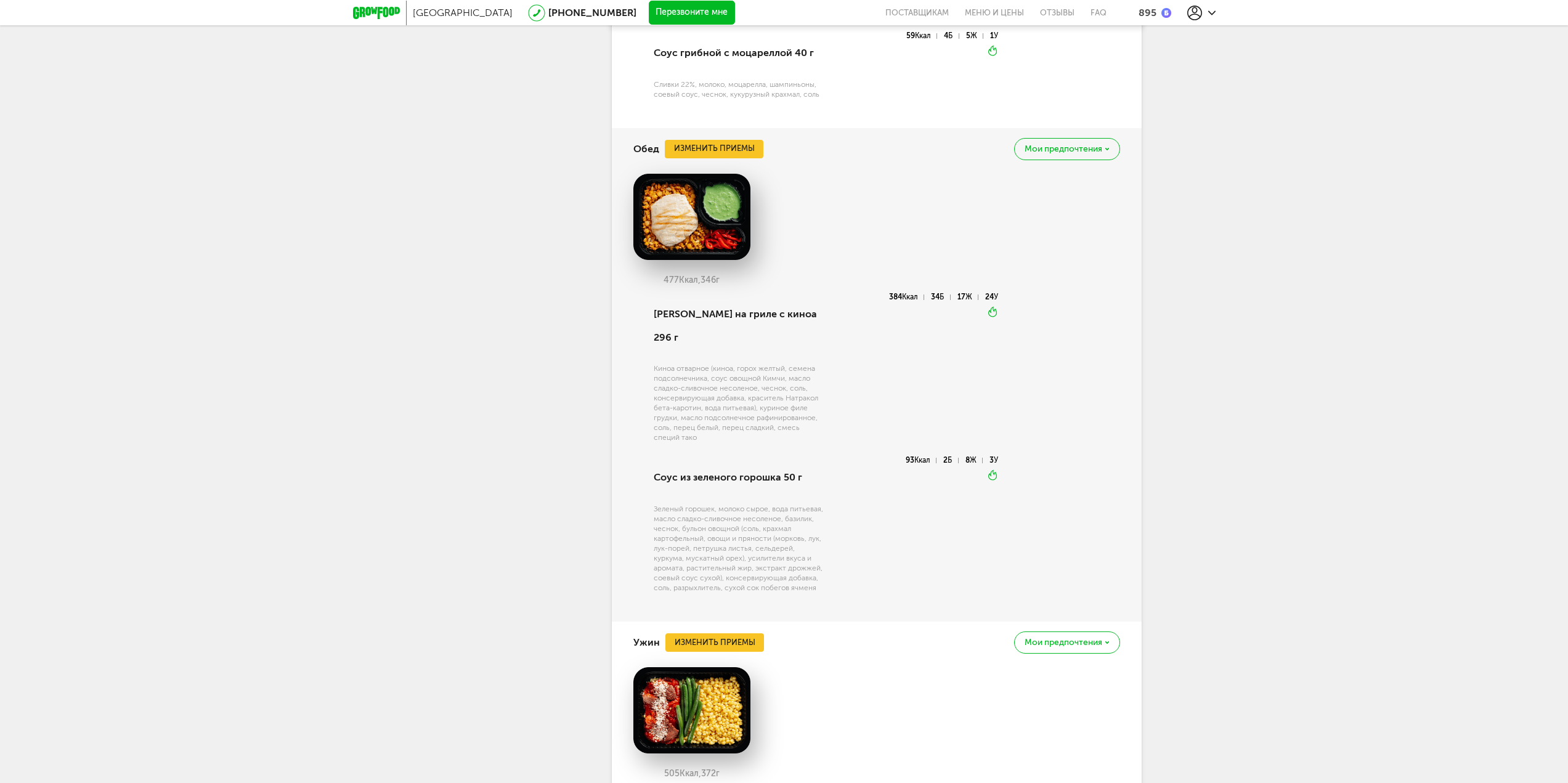
drag, startPoint x: 739, startPoint y: 318, endPoint x: 748, endPoint y: 318, distance: 9.0
click at [740, 318] on div "Курица на гриле с киноа 296 г" at bounding box center [739, 326] width 170 height 66
click at [751, 317] on div "Курица на гриле с киноа 296 г" at bounding box center [739, 326] width 170 height 66
click at [960, 208] on div "477 Ккал, 346 г" at bounding box center [877, 232] width 487 height 119
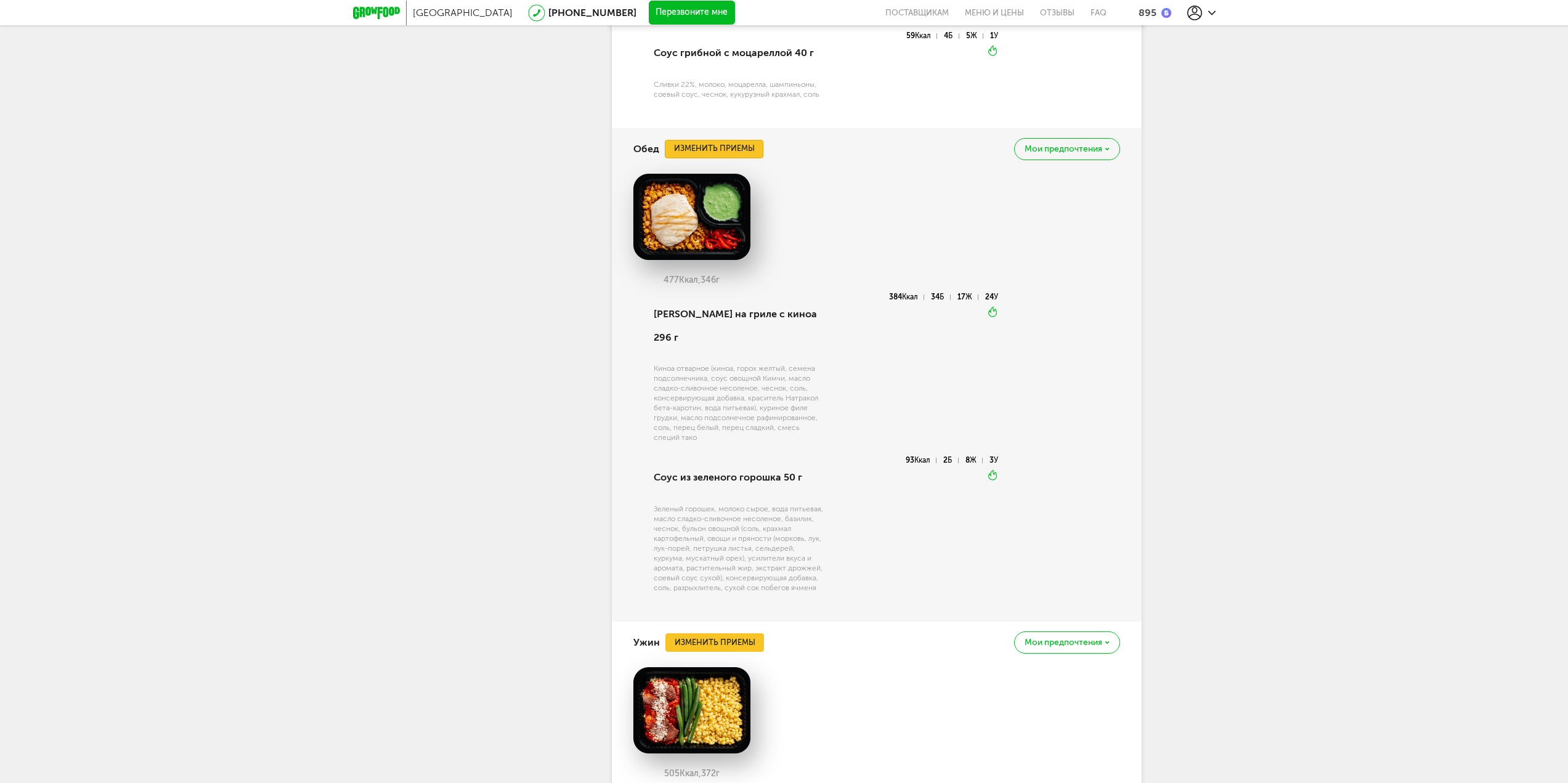
click at [724, 152] on button "Изменить приемы" at bounding box center [714, 149] width 98 height 19
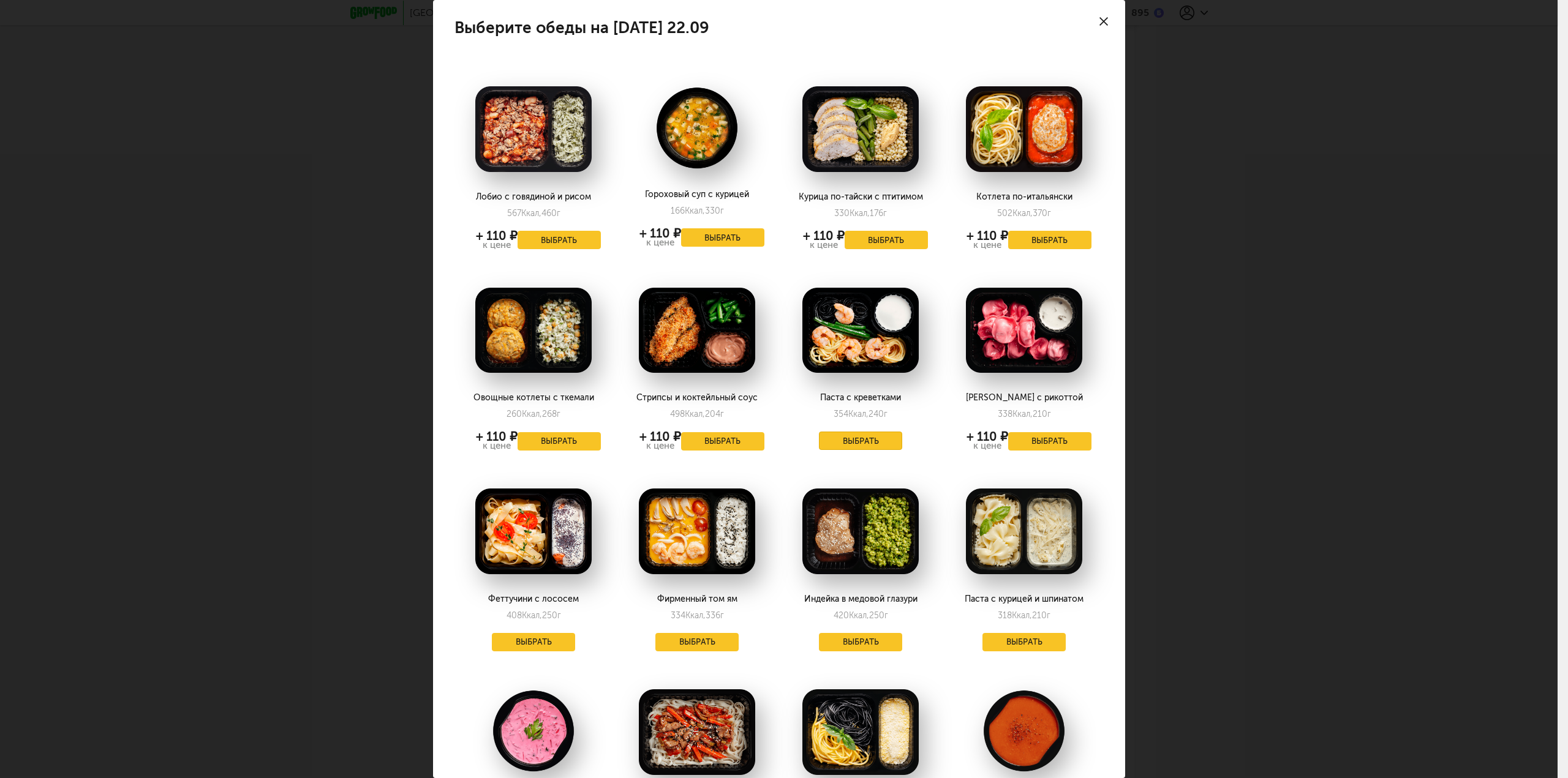
click at [888, 444] on button "Выбрать" at bounding box center [860, 440] width 83 height 19
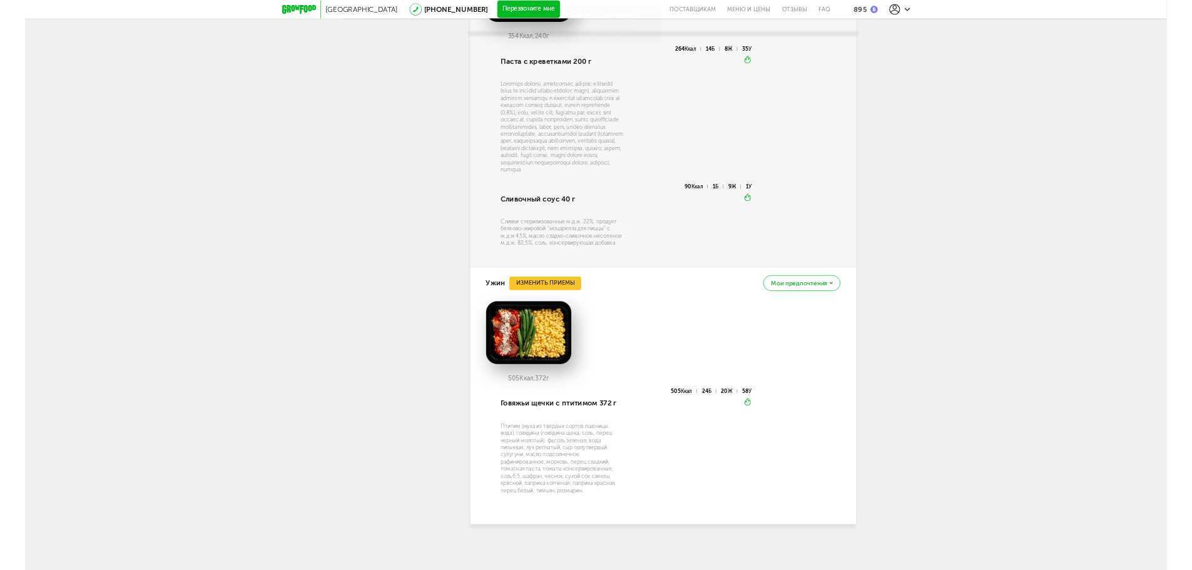
scroll to position [1346, 0]
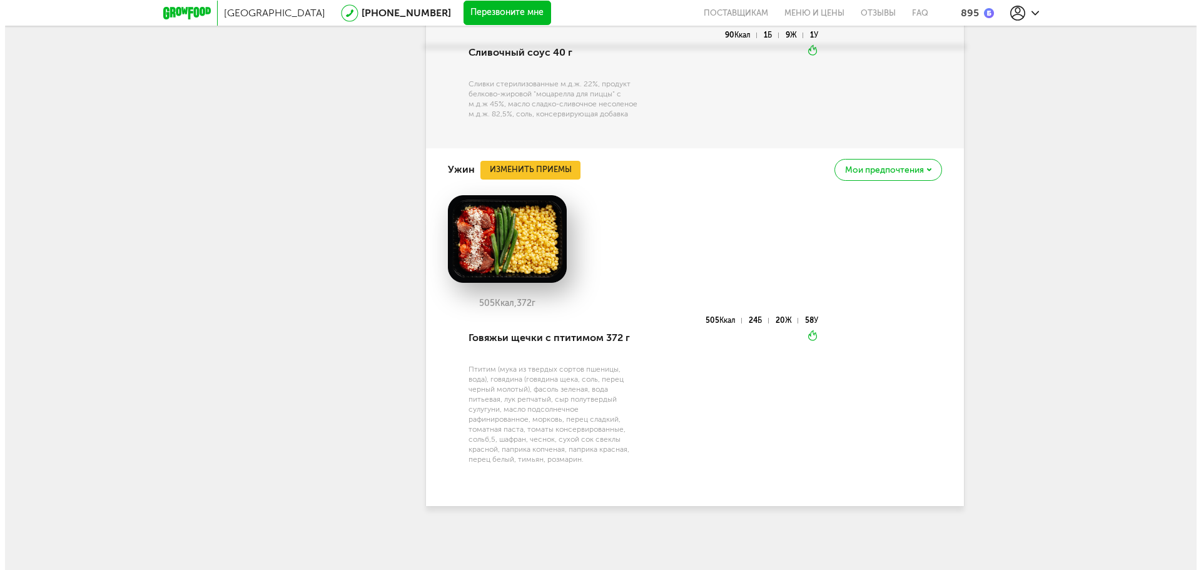
scroll to position [1571, 0]
click at [554, 151] on div "Ужин Изменить приемы Мои предпочтения" at bounding box center [690, 169] width 494 height 43
click at [538, 169] on button "Изменить приемы" at bounding box center [526, 170] width 100 height 19
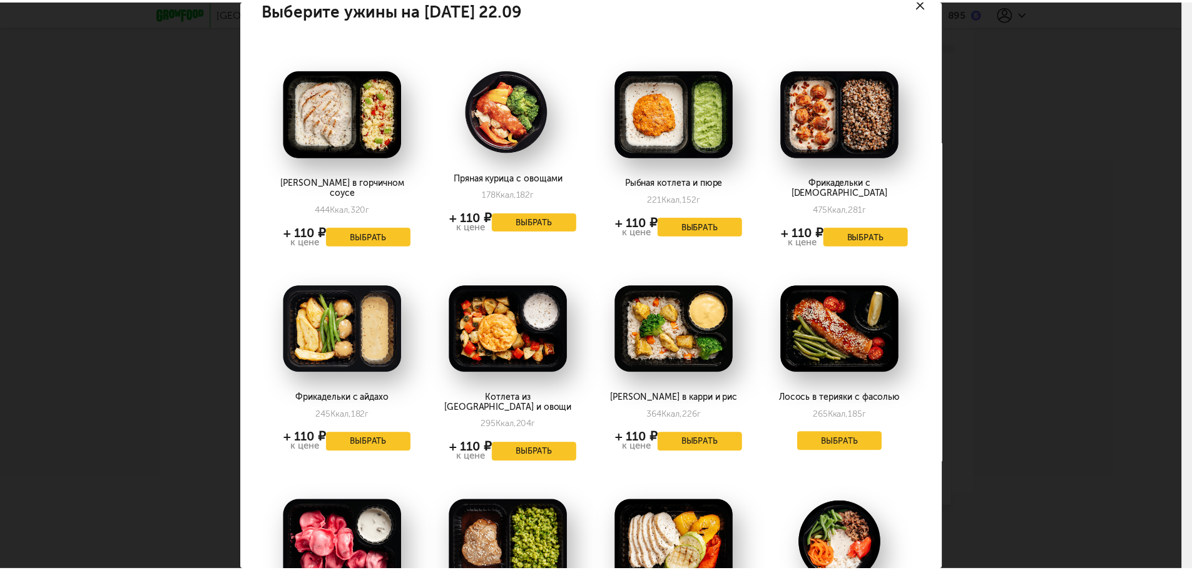
scroll to position [17, 0]
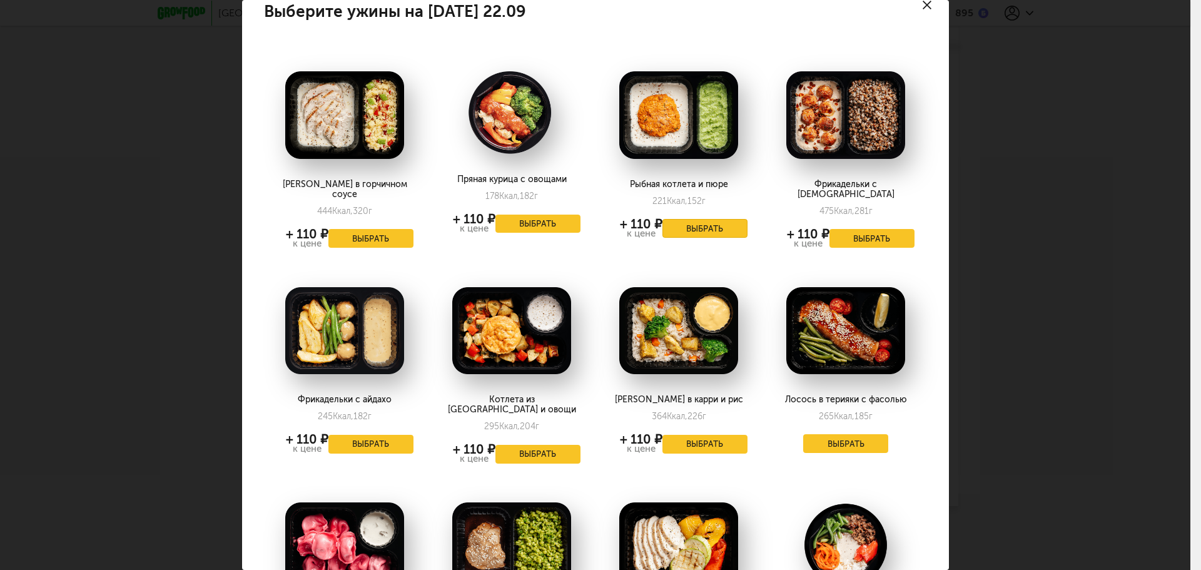
click at [681, 233] on button "Выбрать" at bounding box center [705, 228] width 85 height 19
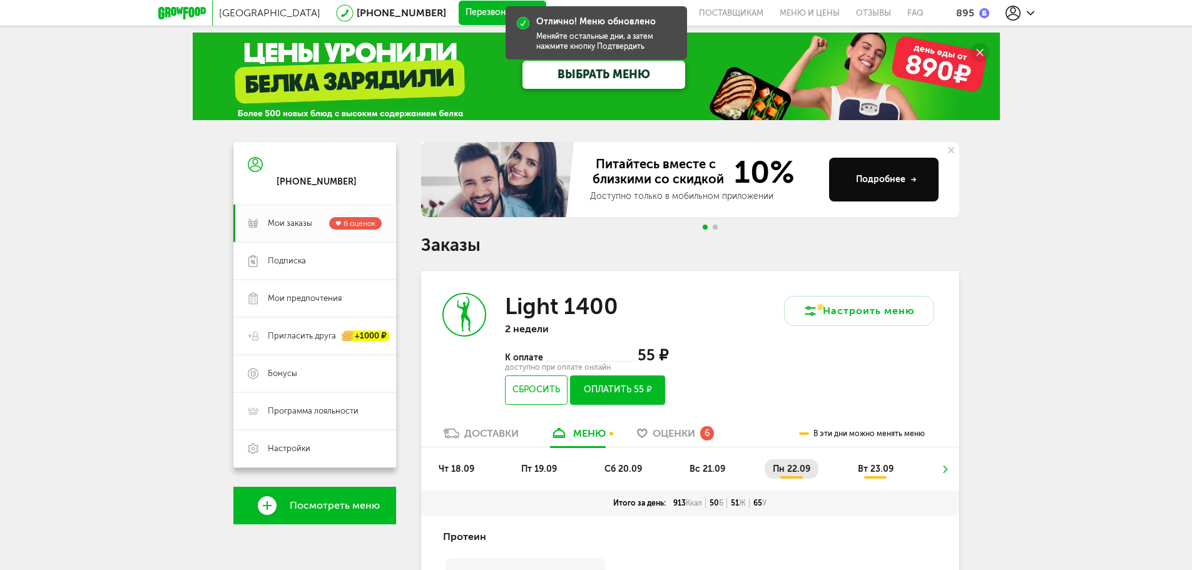
scroll to position [0, 0]
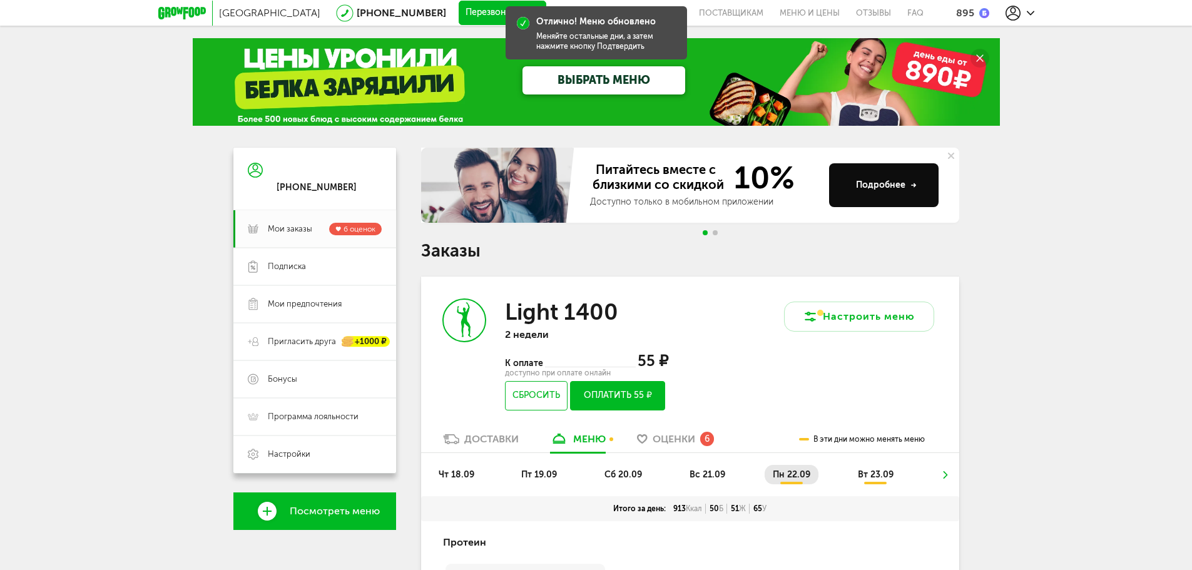
click at [876, 484] on ul "чт 18.09 пт 19.09 сб 20.09 вс 21.09 пн 22.09 вт 23.09" at bounding box center [689, 480] width 519 height 31
click at [875, 483] on li "вт 23.09" at bounding box center [876, 474] width 52 height 19
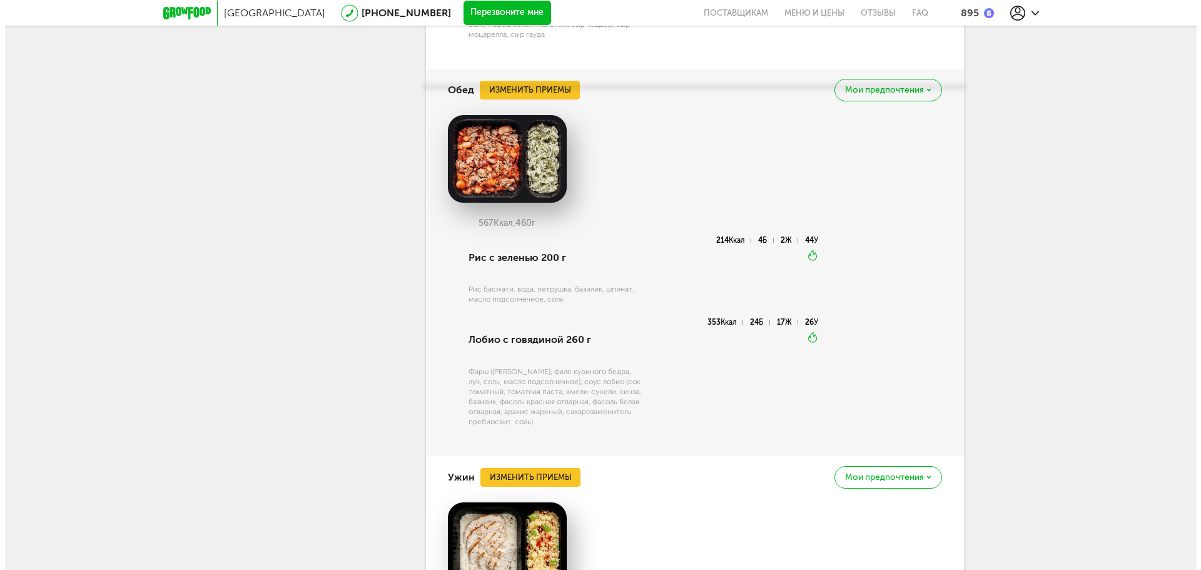
scroll to position [1064, 0]
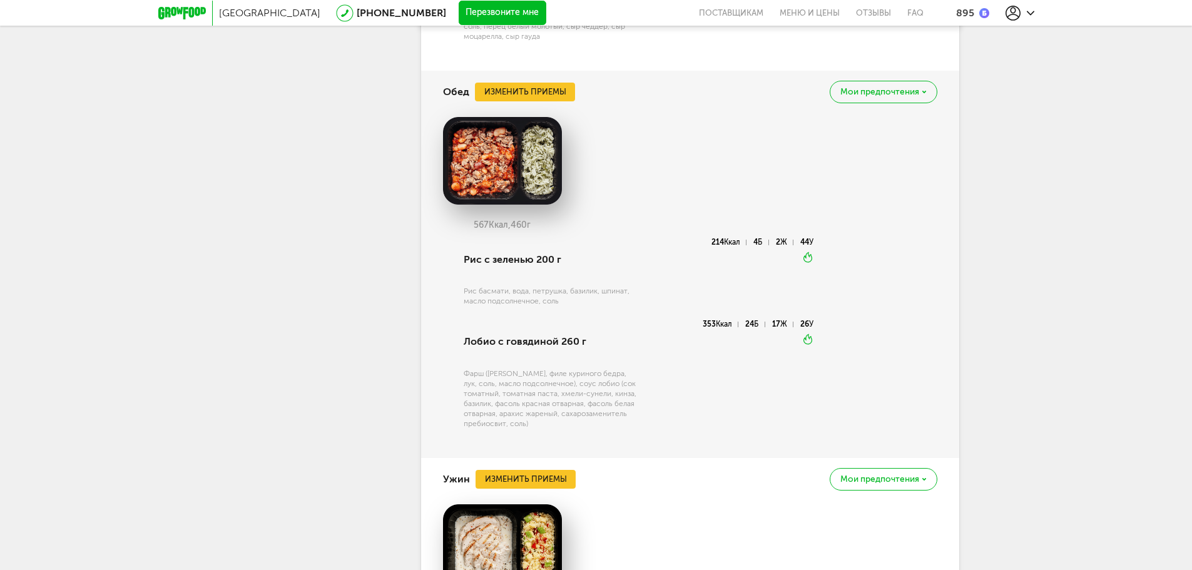
click at [467, 365] on div "Лобио с говядиной 260 г Фарш (говядина, филе куриного бедра, лук, соль, масло п…" at bounding box center [549, 381] width 176 height 122
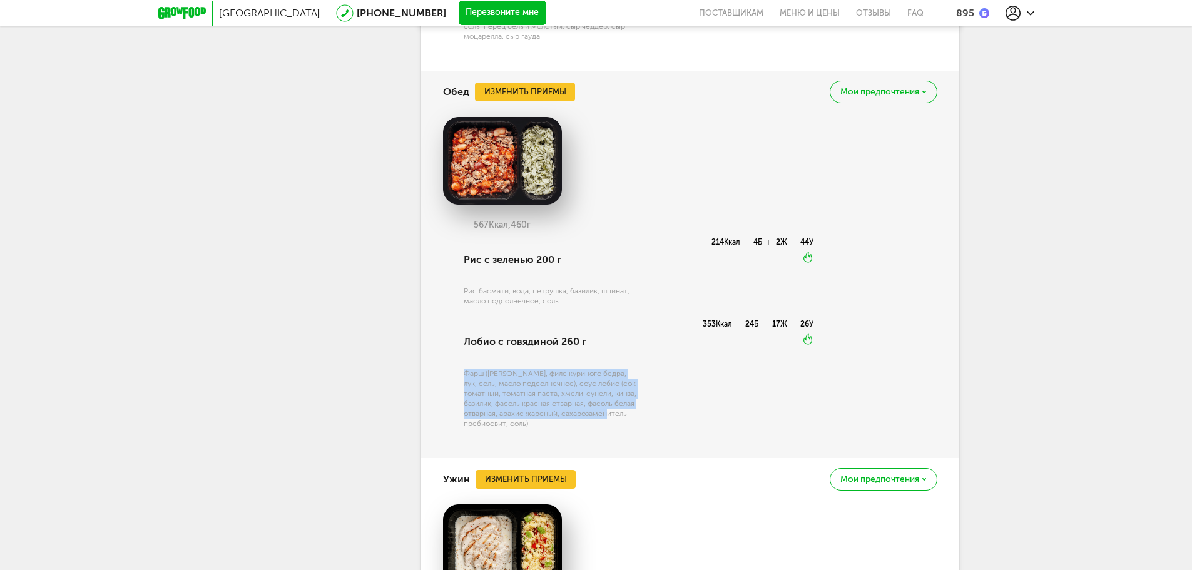
drag, startPoint x: 467, startPoint y: 365, endPoint x: 582, endPoint y: 414, distance: 125.3
click at [582, 414] on div "Лобио с говядиной 260 г Фарш (говядина, филе куриного бедра, лук, соль, масло п…" at bounding box center [549, 381] width 176 height 122
click at [582, 414] on div "Фарш (говядина, филе куриного бедра, лук, соль, масло подсолнечное), соус лобио…" at bounding box center [550, 399] width 173 height 60
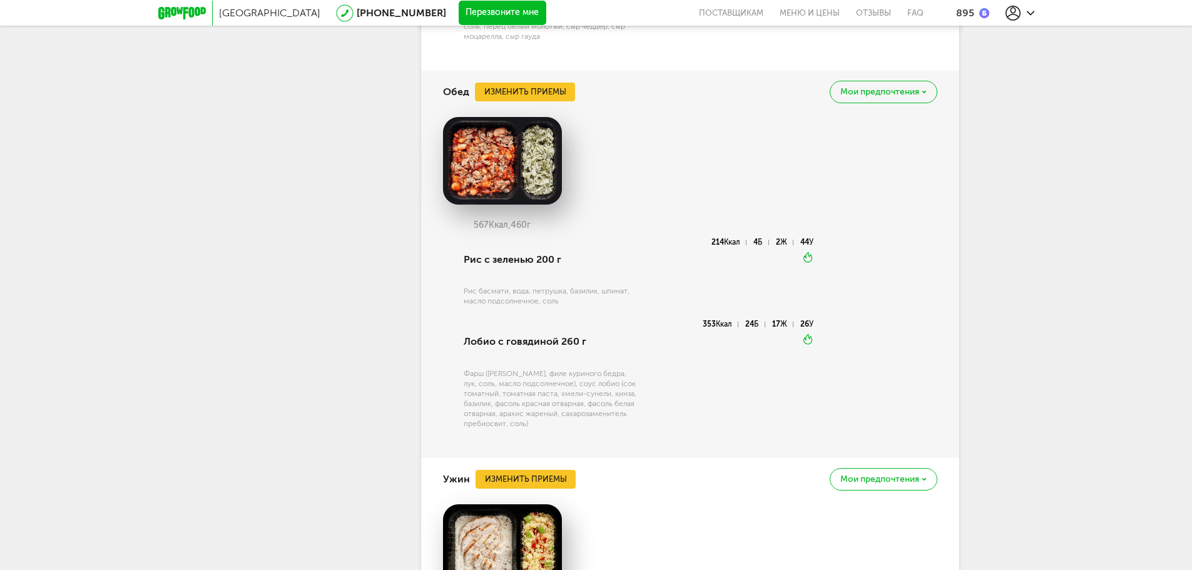
drag, startPoint x: 680, startPoint y: 108, endPoint x: 648, endPoint y: 103, distance: 32.2
click at [676, 108] on div "Обед Изменить приемы Мои предпочтения" at bounding box center [690, 92] width 494 height 43
click at [552, 94] on button "Изменить приемы" at bounding box center [525, 92] width 100 height 19
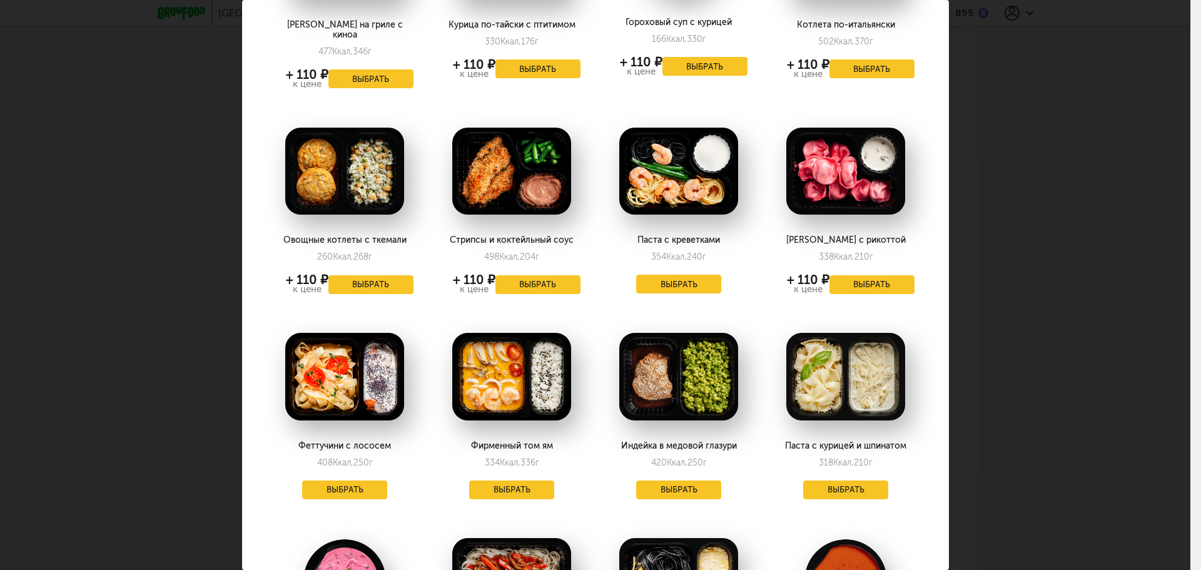
scroll to position [173, 0]
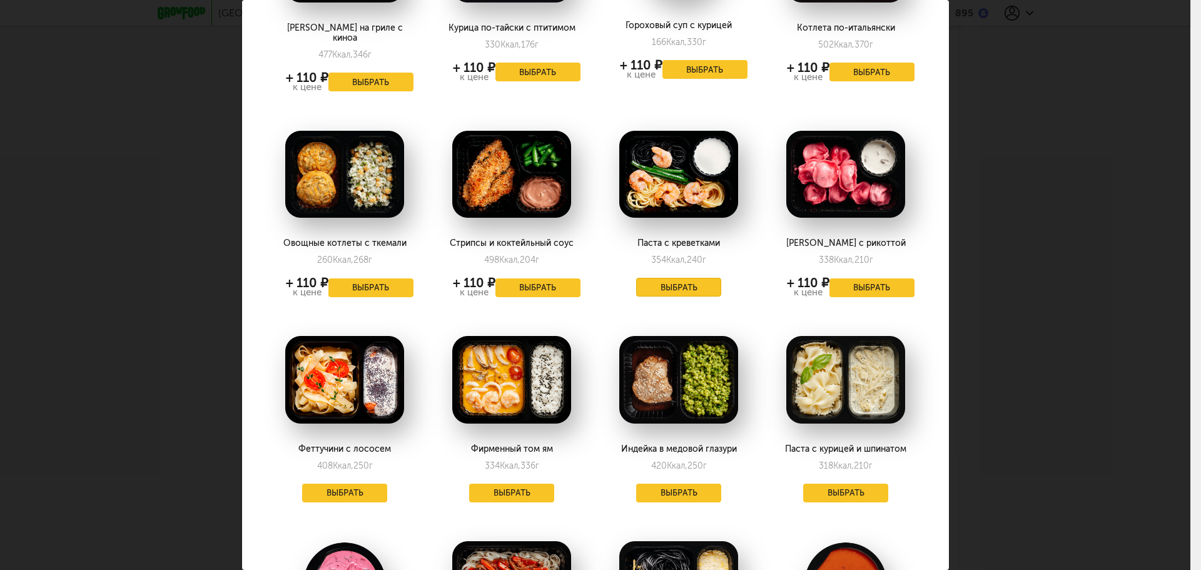
click at [676, 278] on button "Выбрать" at bounding box center [678, 287] width 85 height 19
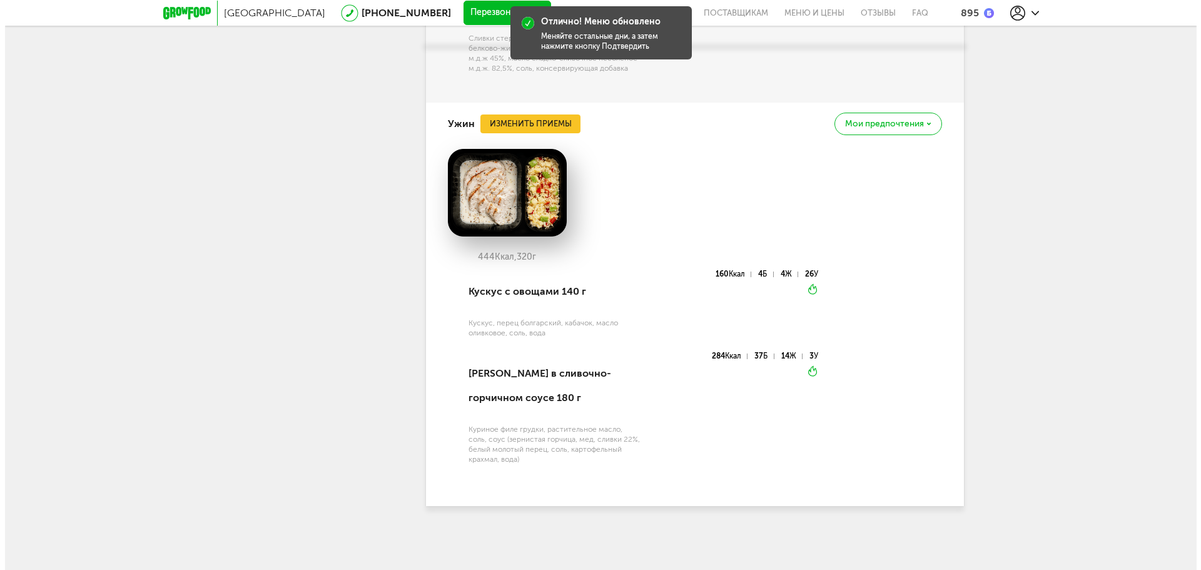
scroll to position [1529, 0]
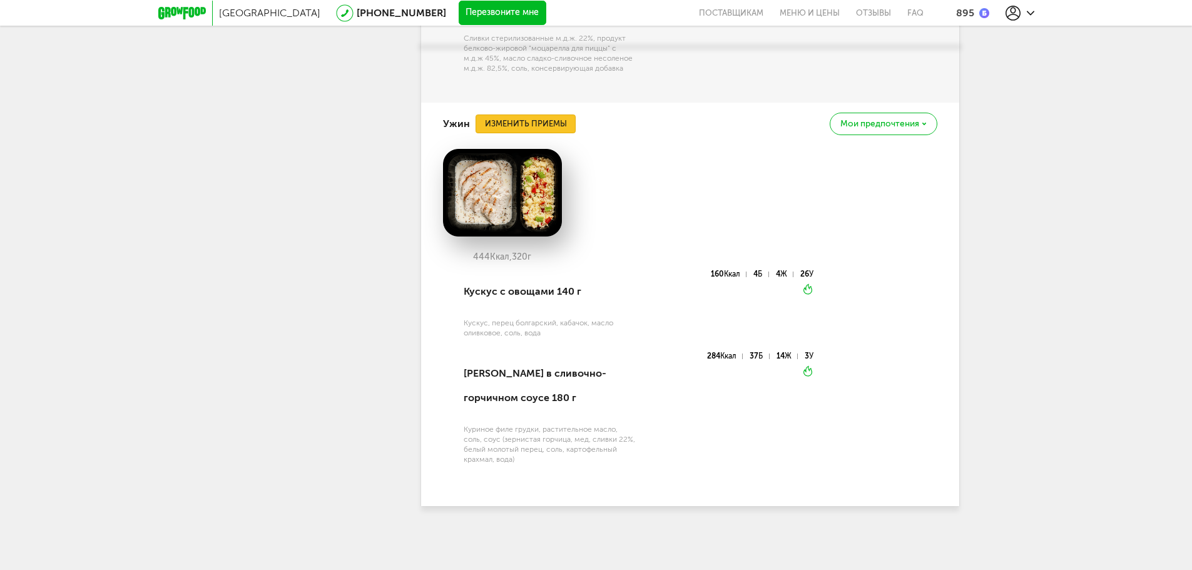
click at [553, 123] on button "Изменить приемы" at bounding box center [526, 124] width 100 height 19
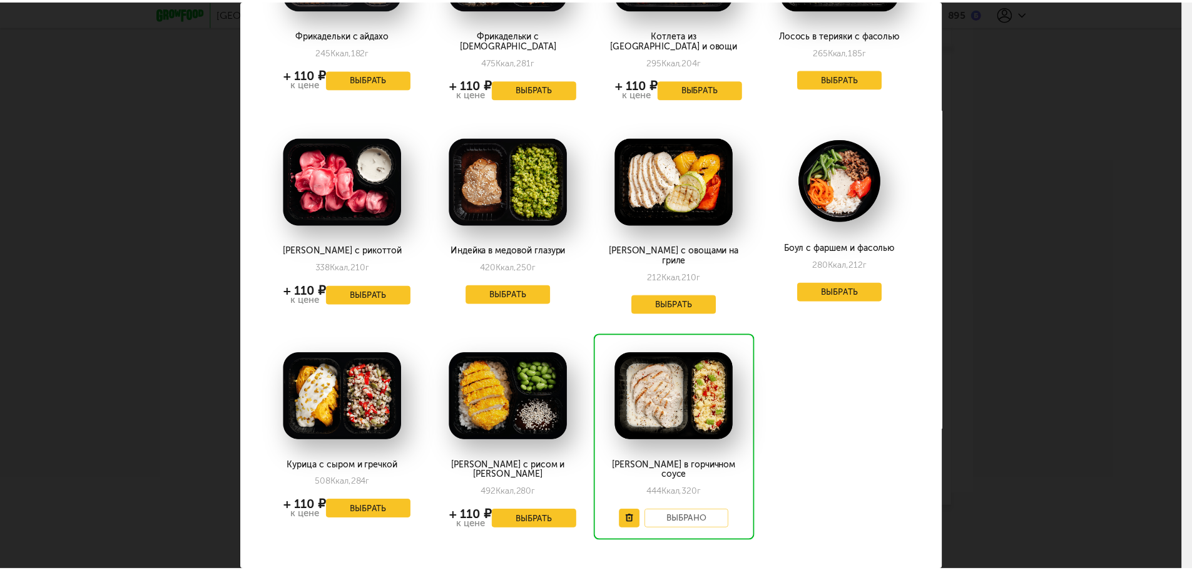
scroll to position [375, 0]
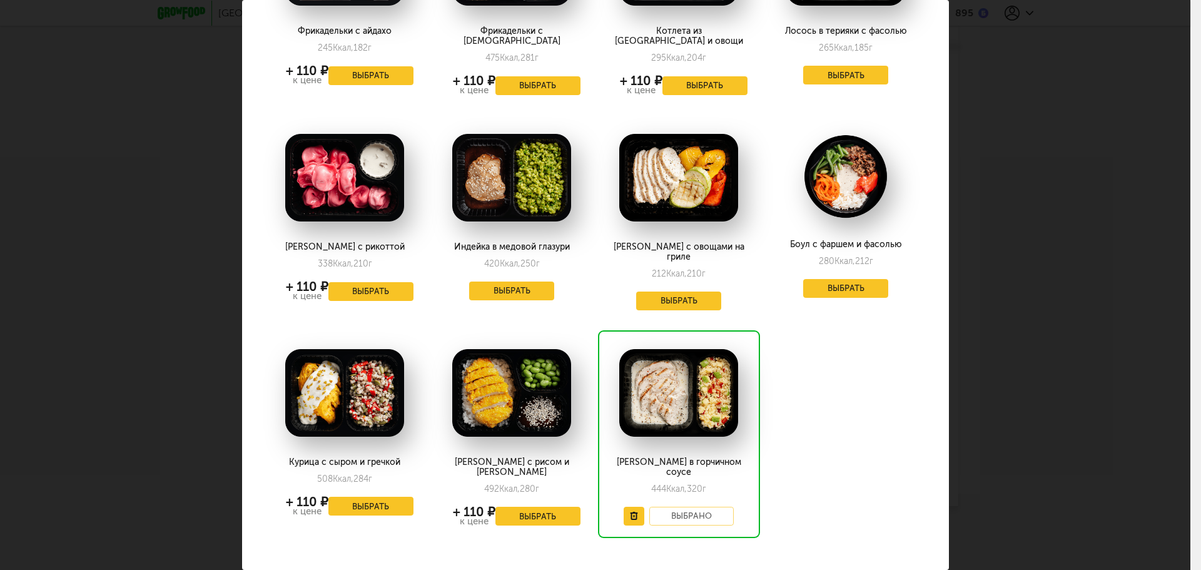
click at [1056, 183] on div "Выберите ужины на вторник 23.09 Говяжьи щечки с птитимом 505 Ккал, 372 г + 110 …" at bounding box center [595, 285] width 1191 height 570
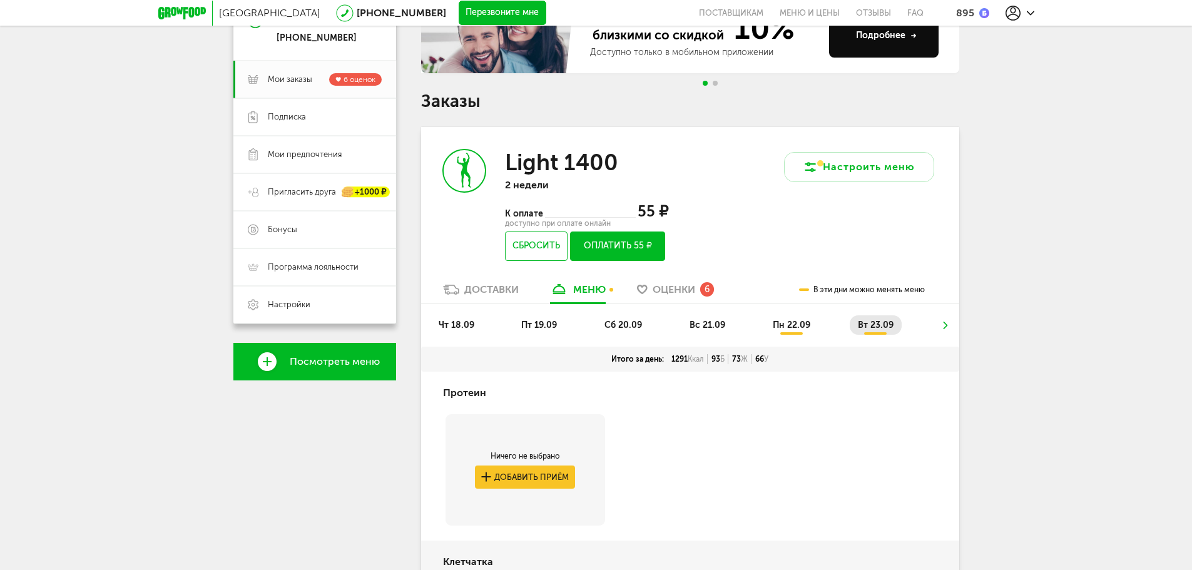
scroll to position [188, 0]
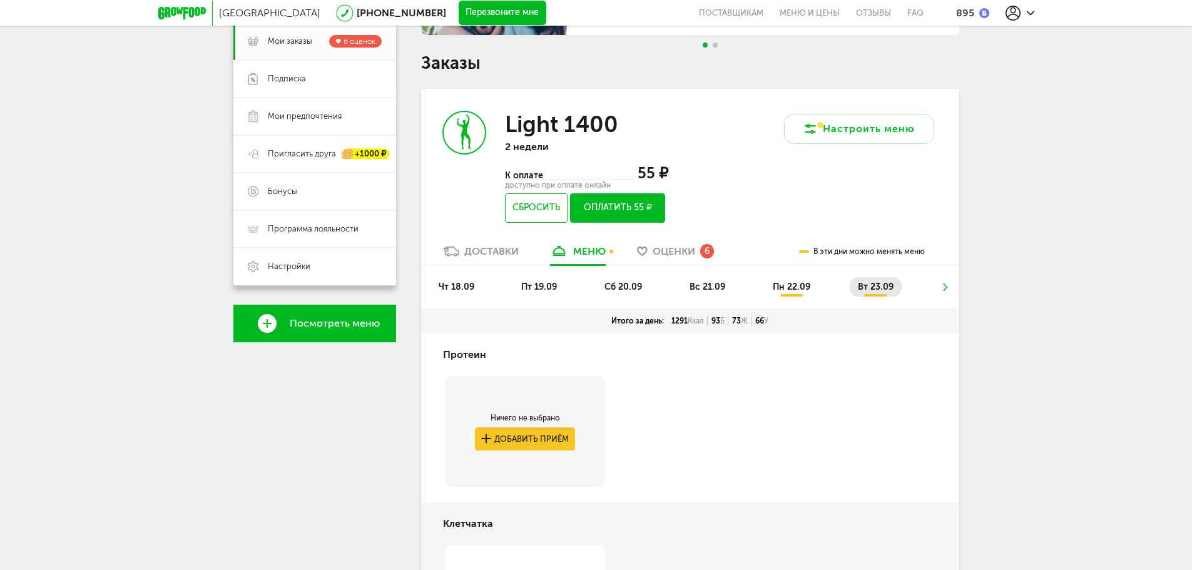
click at [589, 206] on button "Оплатить 55 ₽" at bounding box center [617, 207] width 94 height 29
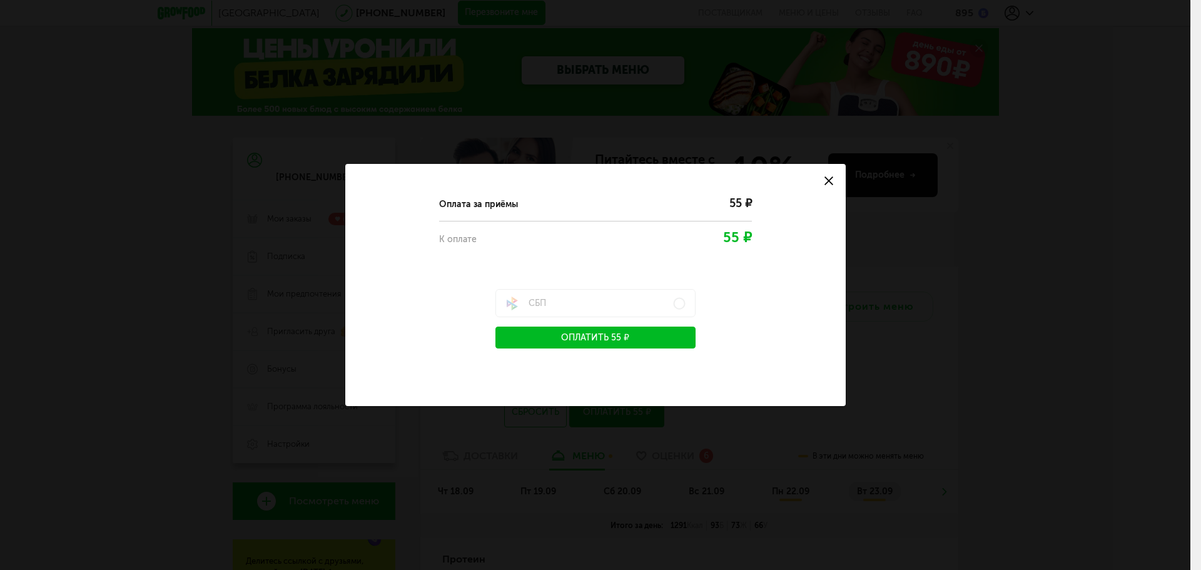
drag, startPoint x: 624, startPoint y: 332, endPoint x: 703, endPoint y: 290, distance: 88.7
click at [703, 290] on div "Оплата за приёмы 55 ₽ К оплате 55 ₽ СБП Оплатить 55 ₽" at bounding box center [596, 267] width 456 height 162
click at [625, 309] on label "СБП" at bounding box center [596, 303] width 200 height 28
click at [713, 321] on div "Оплата за приёмы 55 ₽ К оплате 55 ₽ СБП Оплатить 55 ₽" at bounding box center [596, 267] width 456 height 162
drag, startPoint x: 650, startPoint y: 308, endPoint x: 809, endPoint y: 163, distance: 215.3
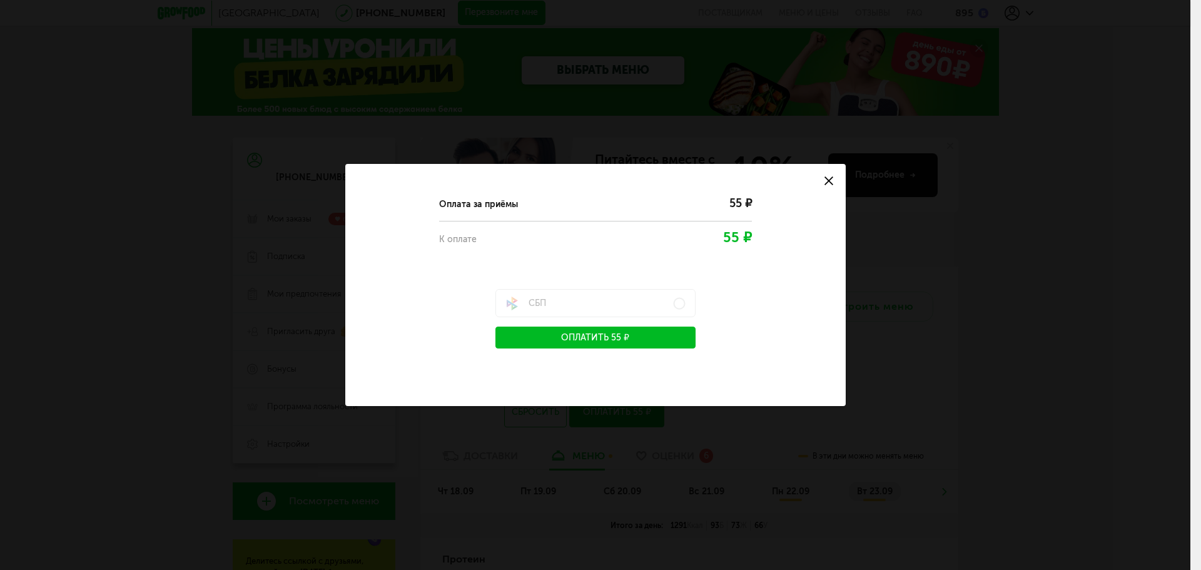
click at [650, 306] on label "СБП" at bounding box center [596, 303] width 200 height 28
click at [838, 165] on button at bounding box center [829, 181] width 34 height 34
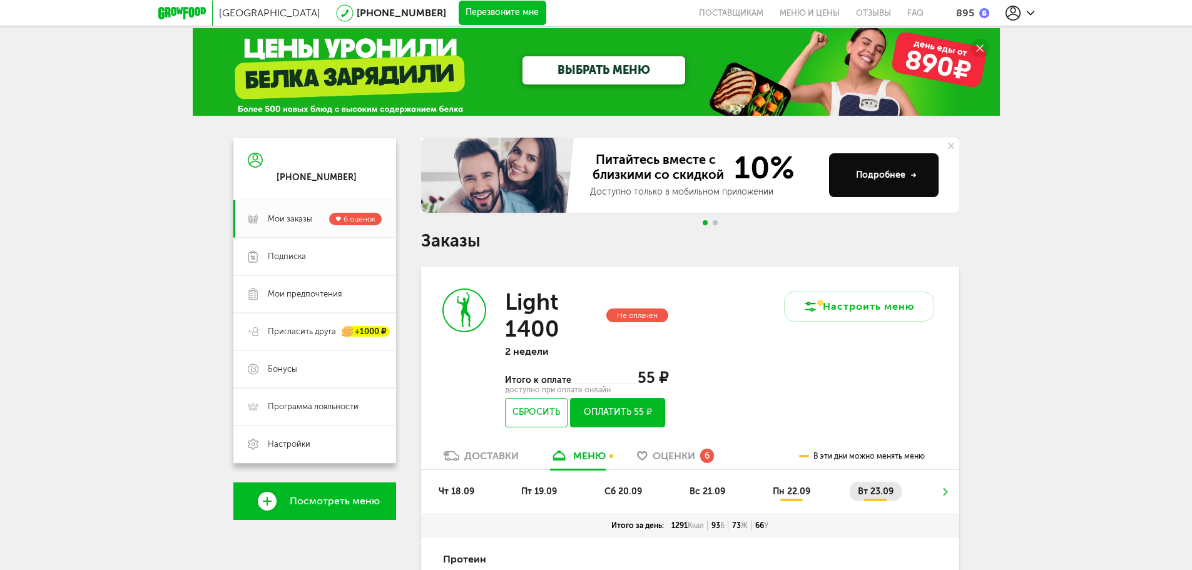
click at [834, 182] on button at bounding box center [852, 170] width 37 height 37
